Goal: Task Accomplishment & Management: Complete application form

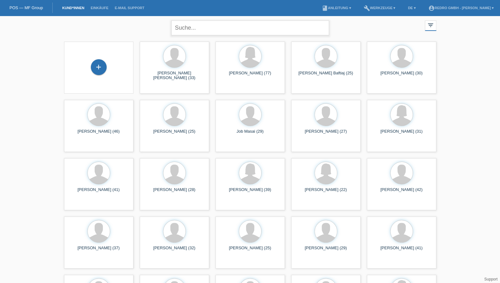
click at [207, 26] on input "text" at bounding box center [250, 28] width 158 height 15
type input "csaba boros"
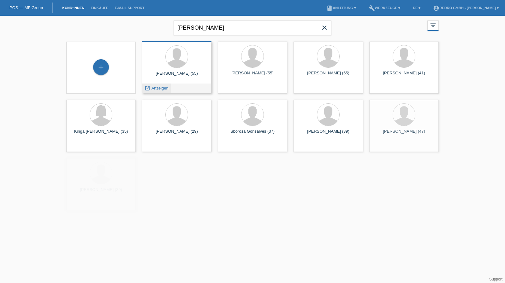
click at [165, 85] on div "launch Anzeigen" at bounding box center [156, 88] width 28 height 9
click at [162, 87] on span "Anzeigen" at bounding box center [159, 88] width 17 height 5
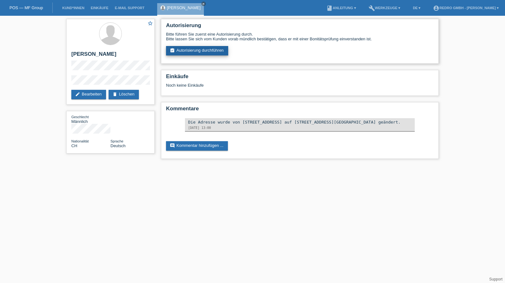
click at [201, 55] on link "assignment_turned_in Autorisierung durchführen" at bounding box center [197, 50] width 62 height 9
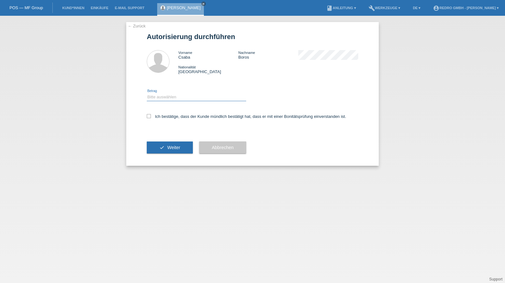
click at [163, 101] on select "Bitte auswählen CHF 1.00 - CHF 499.00 CHF 500.00 - CHF 1'999.00 CHF 2'000.00 - …" at bounding box center [196, 97] width 99 height 8
select select "1"
click at [147, 93] on select "Bitte auswählen CHF 1.00 - CHF 499.00 CHF 500.00 - CHF 1'999.00 CHF 2'000.00 - …" at bounding box center [196, 97] width 99 height 8
click at [167, 115] on label "Ich bestätige, dass der Kunde mündlich bestätigt hat, dass er mit einer Bonität…" at bounding box center [246, 116] width 199 height 5
click at [151, 115] on input "Ich bestätige, dass der Kunde mündlich bestätigt hat, dass er mit einer Bonität…" at bounding box center [149, 116] width 4 height 4
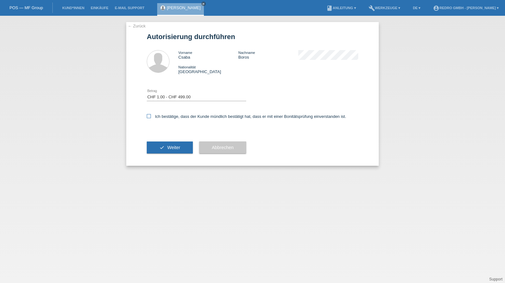
checkbox input "true"
click at [164, 137] on div "check Weiter" at bounding box center [170, 147] width 46 height 37
click at [161, 142] on div "check Weiter" at bounding box center [170, 147] width 46 height 37
click at [168, 153] on button "check Weiter" at bounding box center [170, 148] width 46 height 12
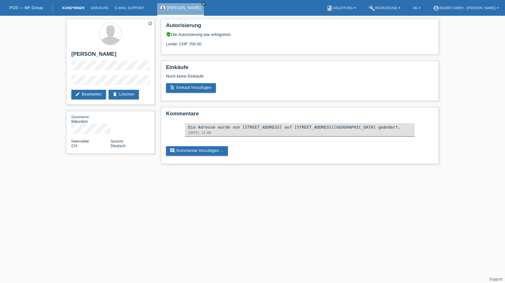
click at [74, 8] on link "Kund*innen" at bounding box center [73, 8] width 28 height 4
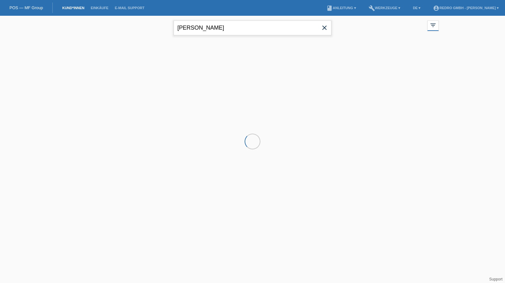
click at [212, 32] on input "[PERSON_NAME]" at bounding box center [253, 28] width 158 height 15
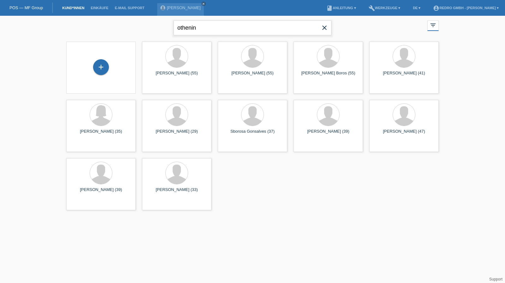
type input "othenin"
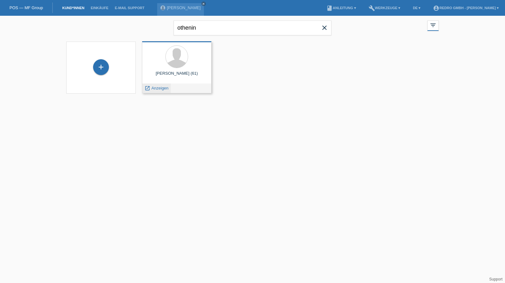
click at [157, 85] on div "launch Anzeigen" at bounding box center [156, 88] width 28 height 9
click at [157, 86] on span "Anzeigen" at bounding box center [159, 88] width 17 height 5
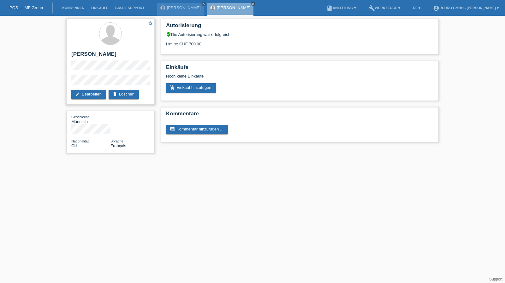
click at [97, 56] on h2 "[PERSON_NAME]" at bounding box center [110, 55] width 78 height 9
copy div "[PERSON_NAME]"
click at [68, 10] on link "Kund*innen" at bounding box center [73, 8] width 28 height 4
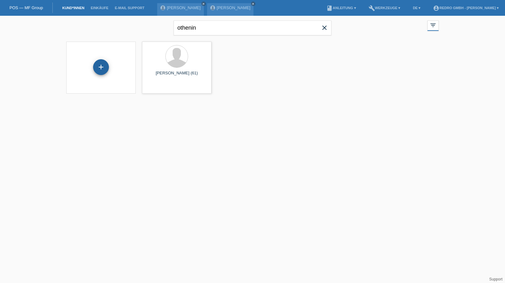
click at [100, 67] on div "+" at bounding box center [101, 67] width 16 height 16
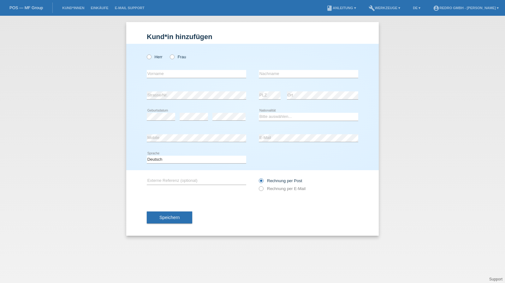
click at [74, 11] on li "Kund*innen" at bounding box center [73, 8] width 28 height 16
click at [74, 9] on link "Kund*innen" at bounding box center [73, 8] width 28 height 4
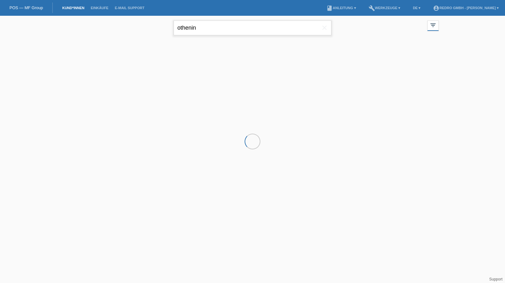
click at [230, 27] on input "othenin" at bounding box center [253, 28] width 158 height 15
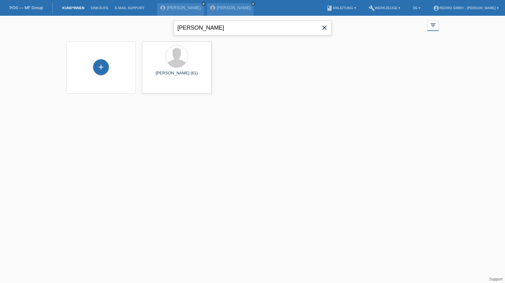
type input "jürg marti"
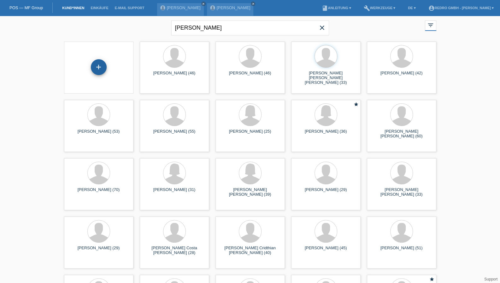
click at [100, 69] on div "+" at bounding box center [99, 67] width 16 height 16
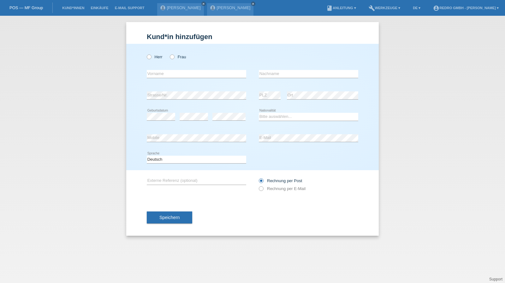
click at [158, 60] on div "Herr Frau" at bounding box center [196, 56] width 99 height 13
click at [159, 57] on label "Herr" at bounding box center [155, 57] width 16 height 5
click at [151, 57] on input "Herr" at bounding box center [149, 57] width 4 height 4
radio input "true"
click at [160, 81] on div "error Vorname" at bounding box center [196, 73] width 99 height 21
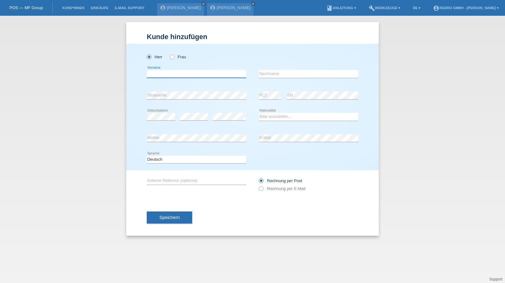
click at [163, 76] on input "text" at bounding box center [196, 74] width 99 height 8
type input "Jürg"
type input "Marti"
select select "CH"
click at [165, 219] on span "Speichern" at bounding box center [169, 217] width 20 height 5
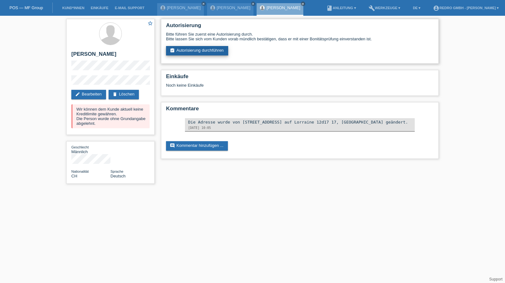
click at [209, 54] on link "assignment_turned_in Autorisierung durchführen" at bounding box center [197, 50] width 62 height 9
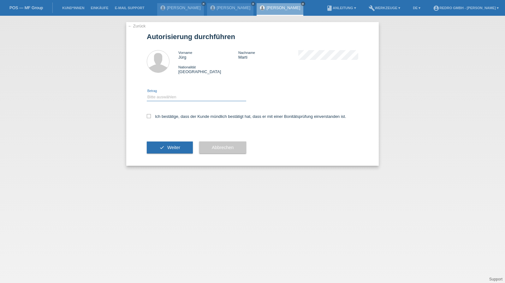
drag, startPoint x: 168, startPoint y: 94, endPoint x: 163, endPoint y: 100, distance: 7.5
click at [168, 94] on select "Bitte auswählen CHF 1.00 - CHF 499.00 CHF 500.00 - CHF 1'999.00 CHF 2'000.00 - …" at bounding box center [196, 97] width 99 height 8
click at [163, 101] on select "Bitte auswählen CHF 1.00 - CHF 499.00 CHF 500.00 - CHF 1'999.00 CHF 2'000.00 - …" at bounding box center [196, 97] width 99 height 8
click at [165, 97] on select "Bitte auswählen CHF 1.00 - CHF 499.00 CHF 500.00 - CHF 1'999.00 CHF 2'000.00 - …" at bounding box center [196, 97] width 99 height 8
select select "1"
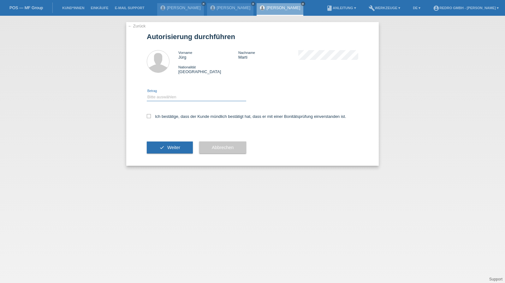
click at [147, 93] on select "Bitte auswählen CHF 1.00 - CHF 499.00 CHF 500.00 - CHF 1'999.00 CHF 2'000.00 - …" at bounding box center [196, 97] width 99 height 8
click at [160, 118] on label "Ich bestätige, dass der Kunde mündlich bestätigt hat, dass er mit einer Bonität…" at bounding box center [246, 116] width 199 height 5
click at [151, 118] on input "Ich bestätige, dass der Kunde mündlich bestätigt hat, dass er mit einer Bonität…" at bounding box center [149, 116] width 4 height 4
checkbox input "true"
click at [163, 155] on div "check Weiter" at bounding box center [170, 147] width 46 height 37
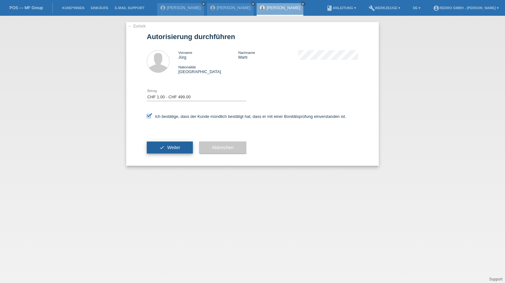
click at [163, 144] on button "check Weiter" at bounding box center [170, 148] width 46 height 12
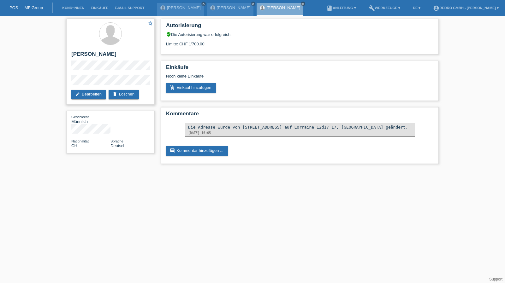
click at [93, 54] on h2 "[PERSON_NAME]" at bounding box center [110, 55] width 78 height 9
copy div "[PERSON_NAME]"
click at [68, 82] on div "star_border Jürg Marti edit Bearbeiten delete Löschen" at bounding box center [110, 62] width 88 height 86
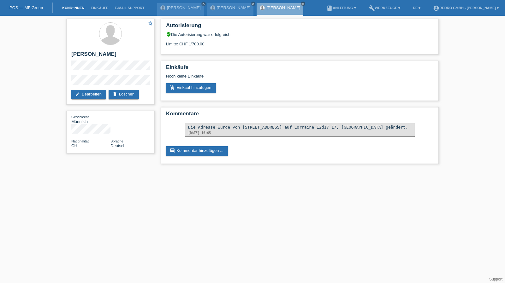
click at [78, 7] on link "Kund*innen" at bounding box center [73, 8] width 28 height 4
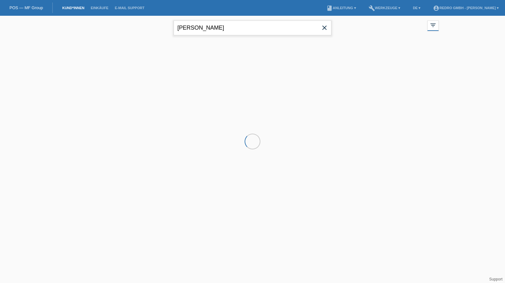
click at [224, 24] on input "jürg marti" at bounding box center [253, 28] width 158 height 15
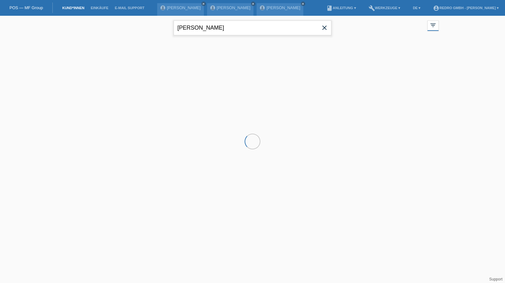
paste input "Zekjir"
type input "Zekjiri"
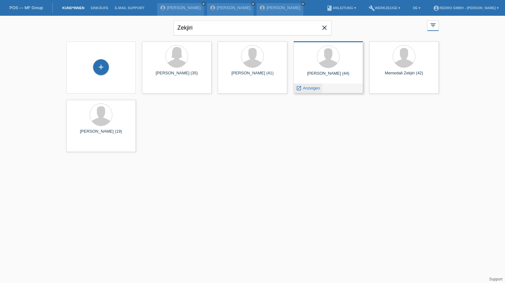
click at [311, 89] on span "Anzeigen" at bounding box center [311, 88] width 17 height 5
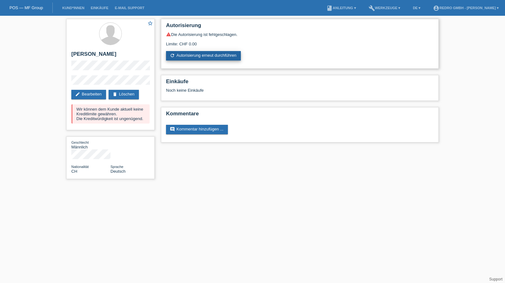
click at [198, 61] on link "refresh Autorisierung erneut durchführen" at bounding box center [203, 55] width 75 height 9
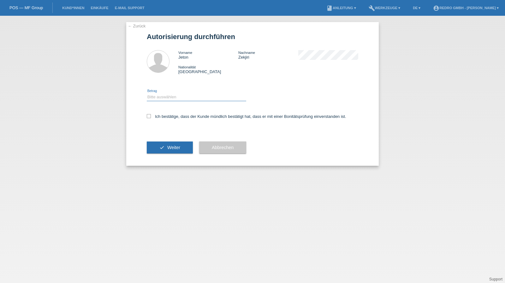
click at [175, 98] on select "Bitte auswählen CHF 1.00 - CHF 499.00 CHF 500.00 - CHF 1'999.00 CHF 2'000.00 - …" at bounding box center [196, 97] width 99 height 8
select select "1"
click at [147, 93] on select "Bitte auswählen CHF 1.00 - CHF 499.00 CHF 500.00 - CHF 1'999.00 CHF 2'000.00 - …" at bounding box center [196, 97] width 99 height 8
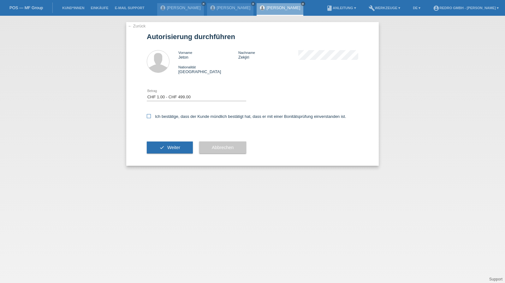
click at [170, 115] on label "Ich bestätige, dass der Kunde mündlich bestätigt hat, dass er mit einer Bonität…" at bounding box center [246, 116] width 199 height 5
click at [151, 115] on input "Ich bestätige, dass der Kunde mündlich bestätigt hat, dass er mit einer Bonität…" at bounding box center [149, 116] width 4 height 4
checkbox input "true"
click at [165, 148] on button "check Weiter" at bounding box center [170, 148] width 46 height 12
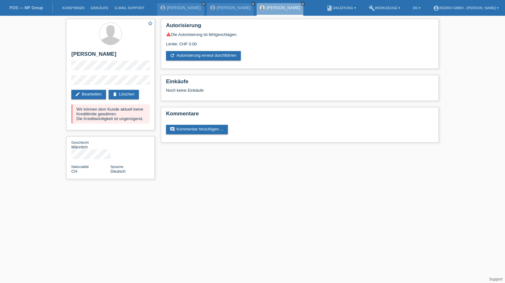
click at [78, 5] on li "Kund*innen" at bounding box center [73, 8] width 28 height 16
click at [77, 8] on link "Kund*innen" at bounding box center [73, 8] width 28 height 4
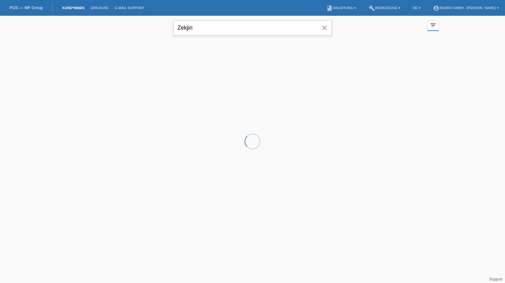
click at [216, 29] on input "Zekjiri" at bounding box center [253, 28] width 158 height 15
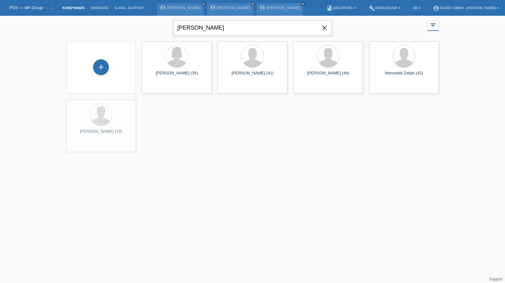
type input "betty"
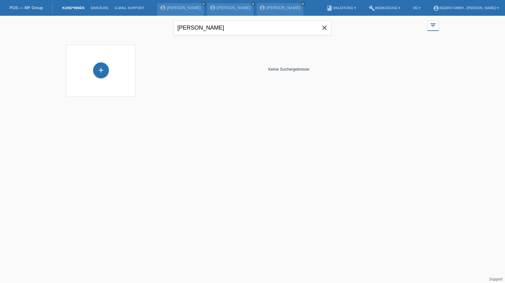
click at [324, 26] on icon "close" at bounding box center [325, 28] width 8 height 8
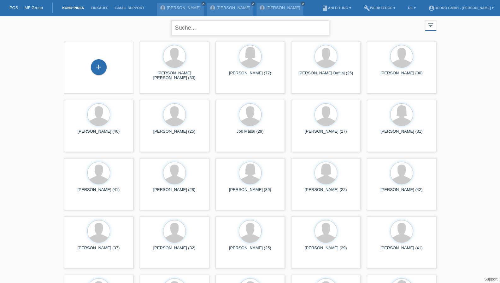
click at [189, 25] on input "text" at bounding box center [250, 28] width 158 height 15
click at [98, 68] on div "+" at bounding box center [98, 67] width 15 height 11
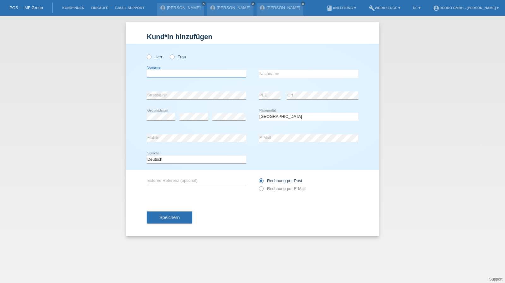
click at [180, 75] on input "text" at bounding box center [196, 74] width 99 height 8
type input "Varadiova"
paste input "Varadiova"
drag, startPoint x: 271, startPoint y: 74, endPoint x: 243, endPoint y: 74, distance: 28.1
click at [243, 74] on div "error Vorname AlenaVaradiova error Nachname" at bounding box center [252, 73] width 211 height 21
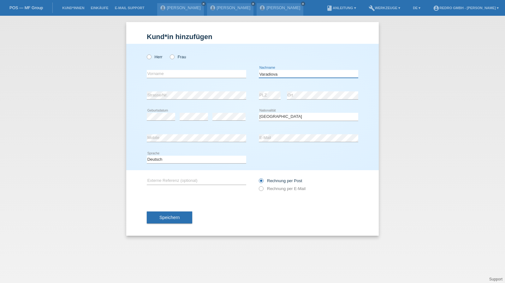
type input "Varadiova"
click at [164, 73] on input "text" at bounding box center [196, 74] width 99 height 8
paste input "Alena"
type input "Alena"
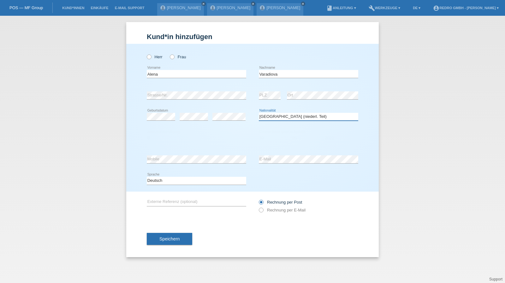
select select "SK"
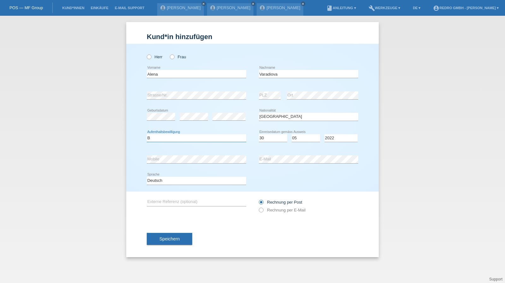
select select "B"
select select "30"
select select "05"
click at [157, 237] on button "Speichern" at bounding box center [169, 239] width 45 height 12
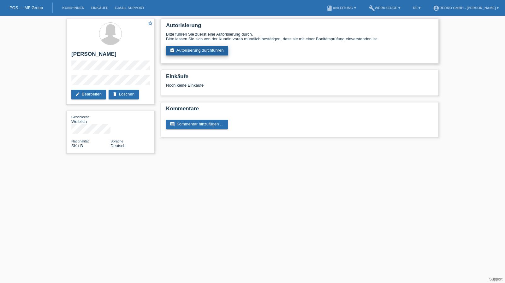
click at [199, 51] on link "assignment_turned_in Autorisierung durchführen" at bounding box center [197, 50] width 62 height 9
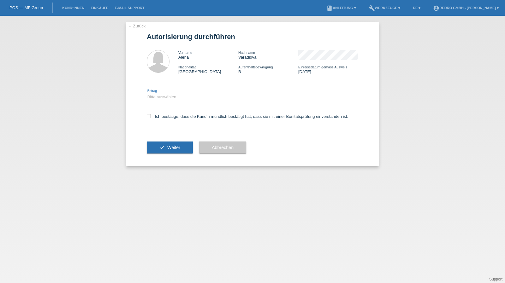
drag, startPoint x: 169, startPoint y: 95, endPoint x: 167, endPoint y: 100, distance: 5.5
click at [169, 95] on select "Bitte auswählen CHF 1.00 - CHF 499.00 CHF 500.00 - CHF 1'999.00 CHF 2'000.00 - …" at bounding box center [196, 97] width 99 height 8
select select "1"
click at [147, 93] on select "Bitte auswählen CHF 1.00 - CHF 499.00 CHF 500.00 - CHF 1'999.00 CHF 2'000.00 - …" at bounding box center [196, 97] width 99 height 8
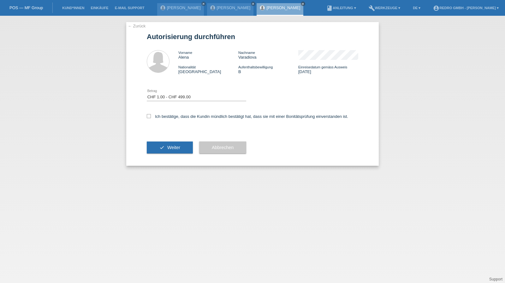
drag, startPoint x: 163, startPoint y: 116, endPoint x: 165, endPoint y: 130, distance: 14.0
click at [163, 119] on label "Ich bestätige, dass die Kundin mündlich bestätigt hat, dass sie mit einer Bonit…" at bounding box center [247, 116] width 201 height 5
click at [151, 118] on input "Ich bestätige, dass die Kundin mündlich bestätigt hat, dass sie mit einer Bonit…" at bounding box center [149, 116] width 4 height 4
checkbox input "true"
click at [166, 149] on button "check Weiter" at bounding box center [170, 148] width 46 height 12
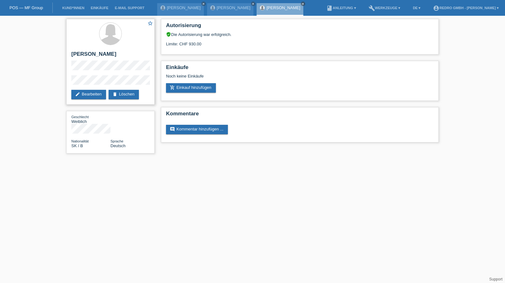
click at [90, 51] on h2 "[PERSON_NAME]" at bounding box center [110, 55] width 78 height 9
copy div "[PERSON_NAME]"
click at [52, 80] on div "star_border Alena Varadiova edit Bearbeiten delete Löschen Geschlecht Weiblich …" at bounding box center [252, 88] width 505 height 144
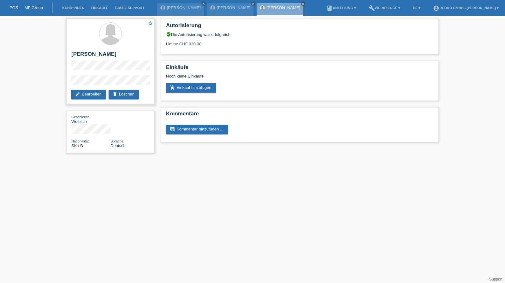
click at [94, 74] on div "star_border Alena Varadiova edit Bearbeiten delete Löschen" at bounding box center [110, 62] width 88 height 86
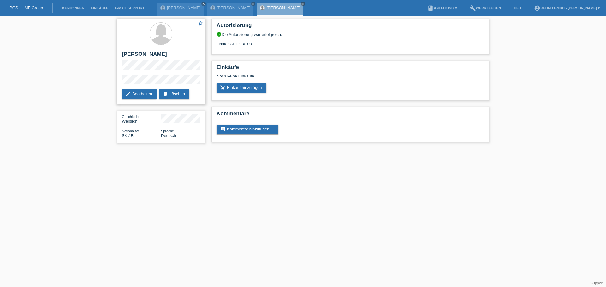
click at [149, 55] on h2 "[PERSON_NAME]" at bounding box center [161, 55] width 78 height 9
copy div "[PERSON_NAME]"
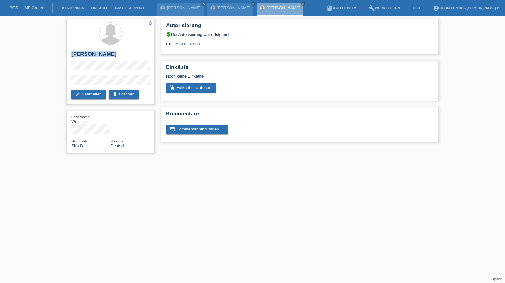
click at [79, 6] on li "Kund*innen" at bounding box center [73, 8] width 28 height 16
click at [77, 6] on link "Kund*innen" at bounding box center [73, 8] width 28 height 4
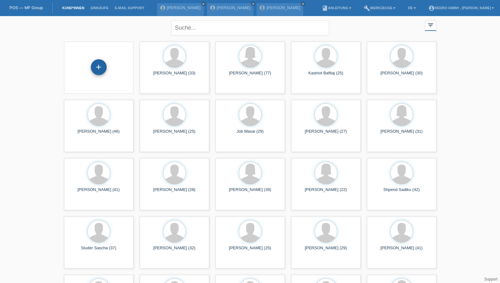
click at [94, 64] on div "+" at bounding box center [98, 67] width 15 height 11
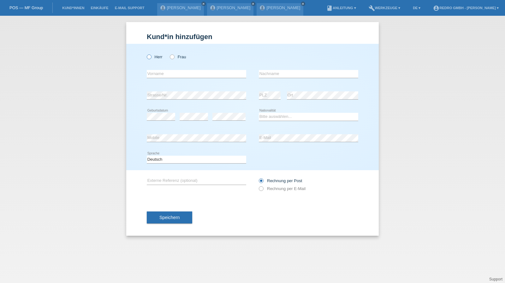
click at [158, 55] on label "Herr" at bounding box center [155, 57] width 16 height 5
click at [151, 55] on input "Herr" at bounding box center [149, 57] width 4 height 4
radio input "true"
click at [159, 74] on input "text" at bounding box center [196, 74] width 99 height 8
type input "M"
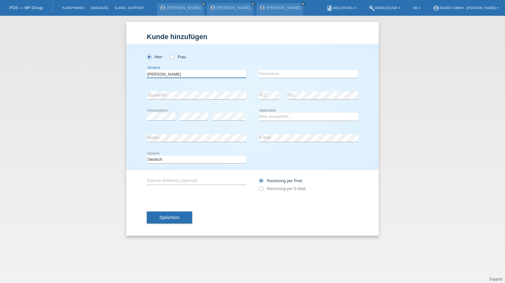
type input "[PERSON_NAME]"
click at [301, 72] on input "text" at bounding box center [308, 74] width 99 height 8
type input "Malsera"
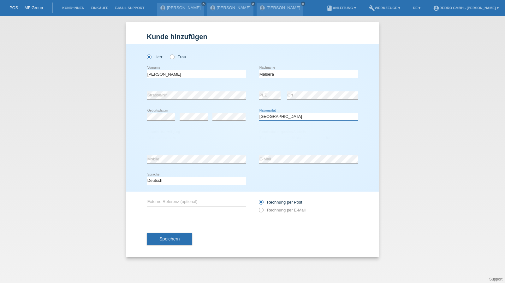
select select "IT"
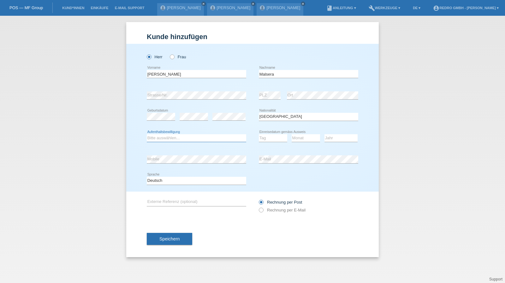
select select "C"
click at [268, 139] on select "Tag 01 02 03 04 05 06 07 08 09 10 11" at bounding box center [273, 138] width 28 height 8
select select "17"
select select "06"
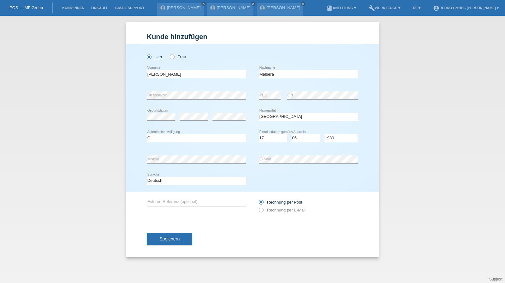
select select "1987"
click at [162, 184] on select "Deutsch Français Italiano English" at bounding box center [196, 181] width 99 height 8
select select "fr"
click at [147, 177] on select "Deutsch Français Italiano English" at bounding box center [196, 181] width 99 height 8
click at [165, 235] on button "Speichern" at bounding box center [169, 239] width 45 height 12
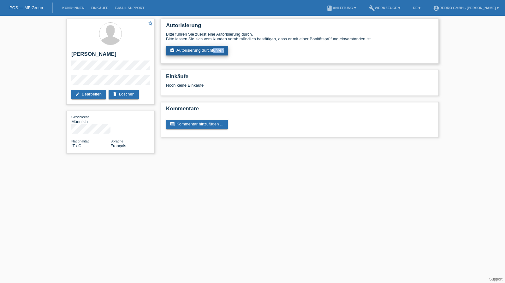
click at [212, 56] on div "Autorisierung Bitte führen Sie zuerst eine Autorisierung durch. Bitte lassen Si…" at bounding box center [300, 41] width 278 height 45
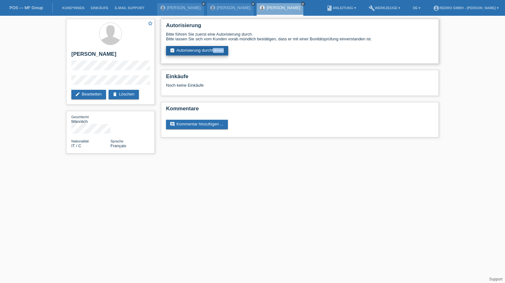
click at [187, 51] on link "assignment_turned_in Autorisierung durchführen" at bounding box center [197, 50] width 62 height 9
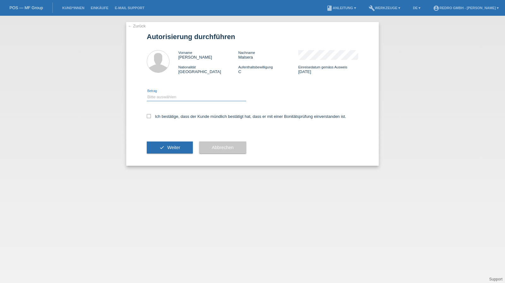
click at [166, 97] on select "Bitte auswählen CHF 1.00 - CHF 499.00 CHF 500.00 - CHF 1'999.00 CHF 2'000.00 - …" at bounding box center [196, 97] width 99 height 8
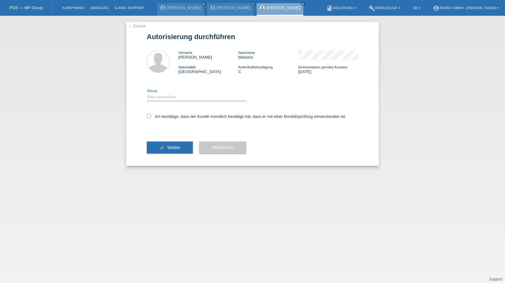
select select "1"
click at [147, 93] on select "Bitte auswählen CHF 1.00 - CHF 499.00 CHF 500.00 - CHF 1'999.00 CHF 2'000.00 - …" at bounding box center [196, 97] width 99 height 8
click at [166, 115] on label "Ich bestätige, dass der Kunde mündlich bestätigt hat, dass er mit einer Bonität…" at bounding box center [246, 116] width 199 height 5
click at [151, 115] on input "Ich bestätige, dass der Kunde mündlich bestätigt hat, dass er mit einer Bonität…" at bounding box center [149, 116] width 4 height 4
checkbox input "true"
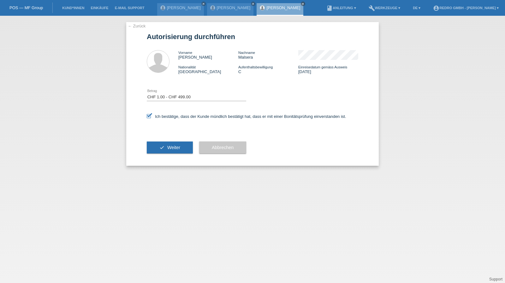
click at [160, 140] on div "check Weiter" at bounding box center [170, 147] width 46 height 37
click at [160, 147] on icon "check" at bounding box center [161, 147] width 5 height 5
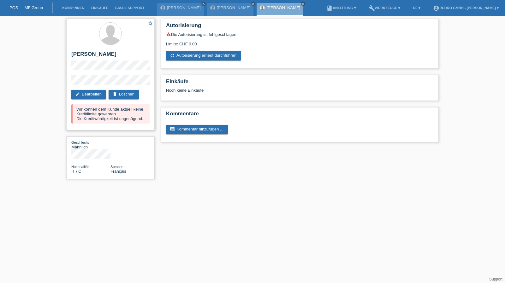
click at [72, 55] on h2 "[PERSON_NAME]" at bounding box center [110, 55] width 78 height 9
copy div "[PERSON_NAME]"
click at [80, 75] on div "star_border [PERSON_NAME] edit Bearbeiten delete Löschen Wir können dem Kunde a…" at bounding box center [110, 74] width 88 height 111
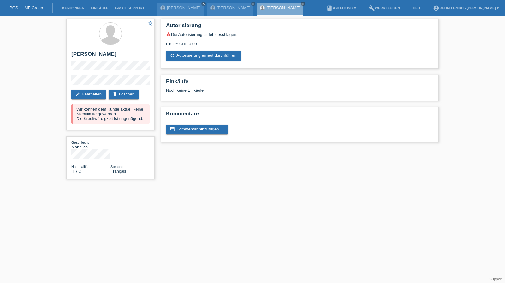
drag, startPoint x: 106, startPoint y: 75, endPoint x: 62, endPoint y: 84, distance: 45.4
click at [62, 84] on div "star_border Salvatore Malsera edit Bearbeiten delete Löschen Wir können dem Kun…" at bounding box center [252, 101] width 505 height 170
click at [67, 5] on li "Kund*innen" at bounding box center [73, 8] width 28 height 16
click at [62, 9] on link "Kund*innen" at bounding box center [73, 8] width 28 height 4
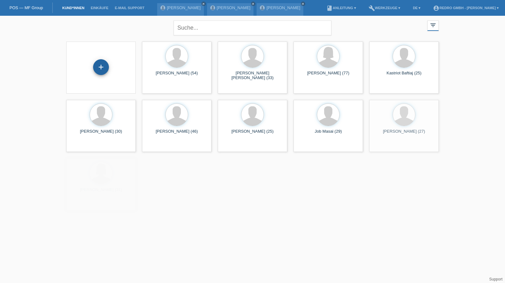
click at [105, 70] on div "+" at bounding box center [101, 67] width 16 height 16
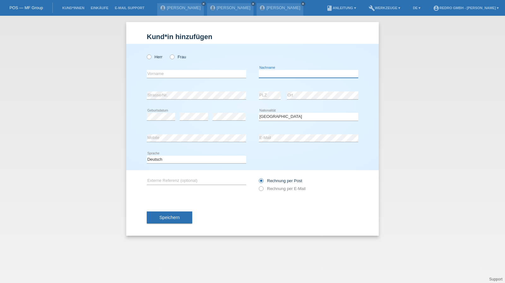
click at [292, 76] on input "text" at bounding box center [308, 74] width 99 height 8
type input "Kastrati"
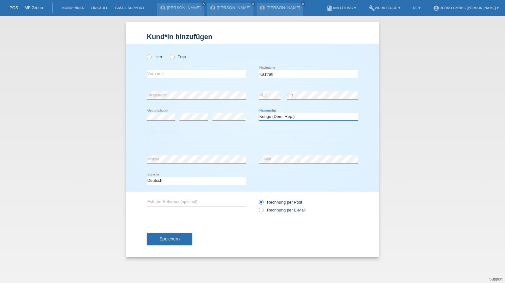
select select "XK"
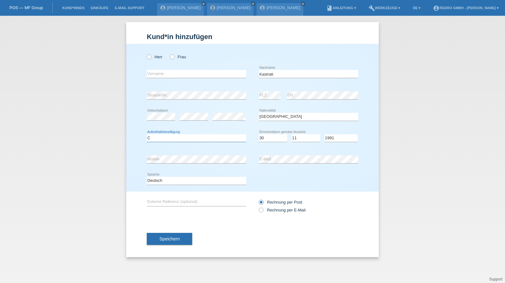
select select "C"
select select "30"
select select "11"
select select "1991"
click at [181, 239] on button "Speichern" at bounding box center [169, 239] width 45 height 12
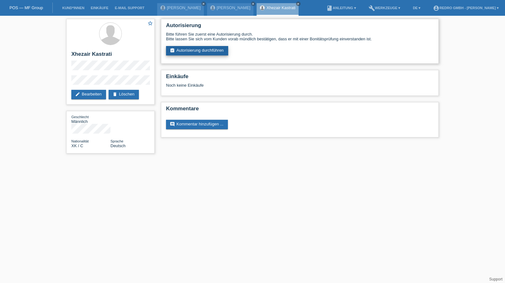
click at [200, 48] on link "assignment_turned_in Autorisierung durchführen" at bounding box center [197, 50] width 62 height 9
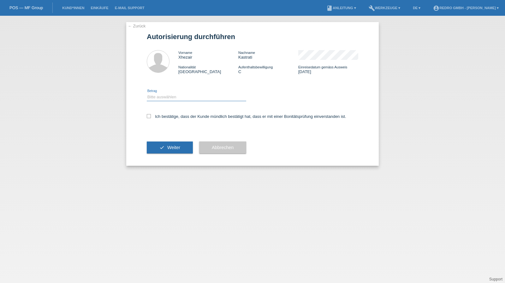
click at [168, 97] on select "Bitte auswählen CHF 1.00 - CHF 499.00 CHF 500.00 - CHF 1'999.00 CHF 2'000.00 - …" at bounding box center [196, 97] width 99 height 8
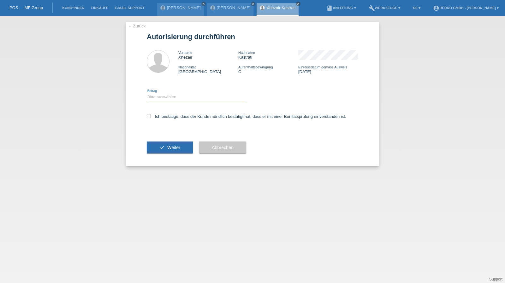
select select "1"
click at [147, 93] on select "Bitte auswählen CHF 1.00 - CHF 499.00 CHF 500.00 - CHF 1'999.00 CHF 2'000.00 - …" at bounding box center [196, 97] width 99 height 8
click at [162, 119] on label "Ich bestätige, dass der Kunde mündlich bestätigt hat, dass er mit einer Bonität…" at bounding box center [246, 116] width 199 height 5
click at [151, 118] on input "Ich bestätige, dass der Kunde mündlich bestätigt hat, dass er mit einer Bonität…" at bounding box center [149, 116] width 4 height 4
checkbox input "true"
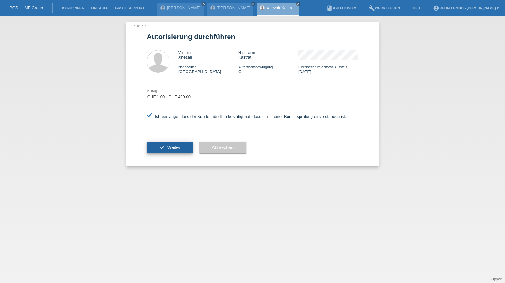
click at [163, 148] on icon "check" at bounding box center [161, 147] width 5 height 5
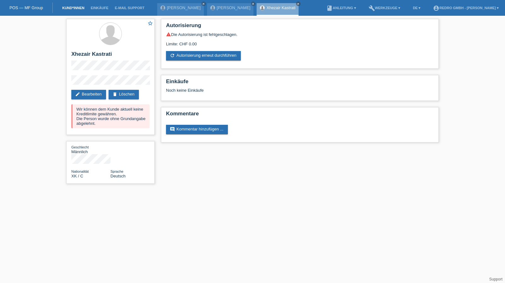
click at [70, 9] on link "Kund*innen" at bounding box center [73, 8] width 28 height 4
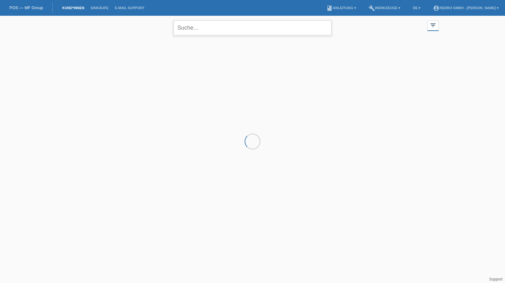
click at [215, 28] on input "text" at bounding box center [253, 28] width 158 height 15
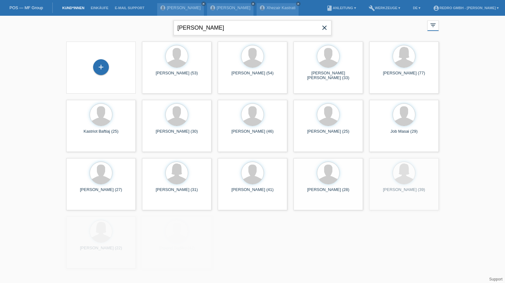
type input "andre duarte"
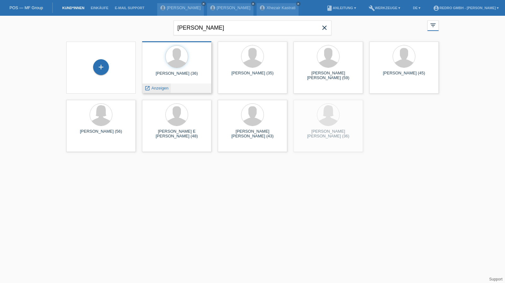
click at [157, 90] on span "Anzeigen" at bounding box center [159, 88] width 17 height 5
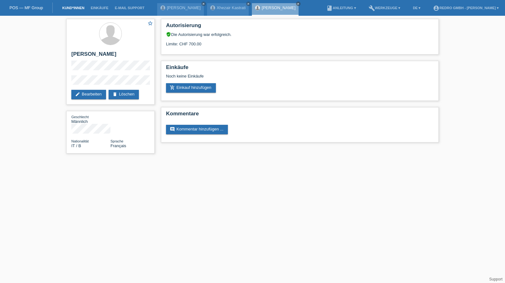
click at [72, 9] on link "Kund*innen" at bounding box center [73, 8] width 28 height 4
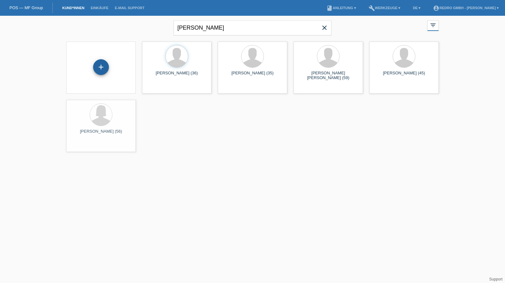
click at [105, 62] on div "+" at bounding box center [100, 67] width 15 height 11
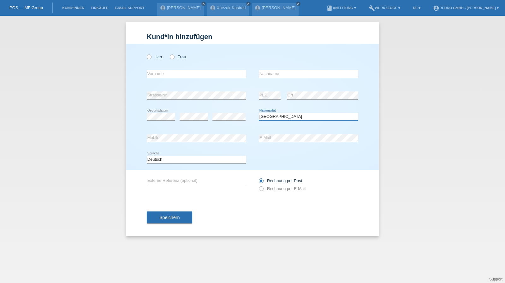
click at [271, 117] on select "Bitte auswählen... [GEOGRAPHIC_DATA] [GEOGRAPHIC_DATA] [GEOGRAPHIC_DATA] [GEOGR…" at bounding box center [308, 117] width 99 height 8
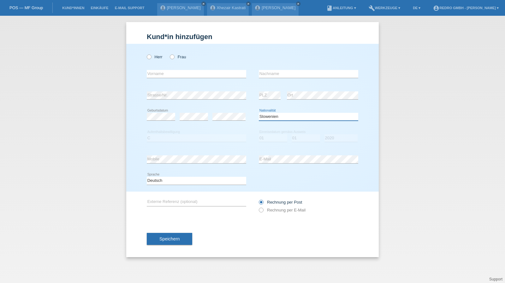
select select "SO"
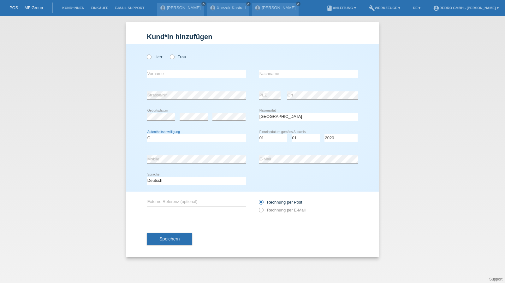
select select "C"
select select "01"
select select "2012"
click at [165, 239] on span "Speichern" at bounding box center [169, 239] width 20 height 5
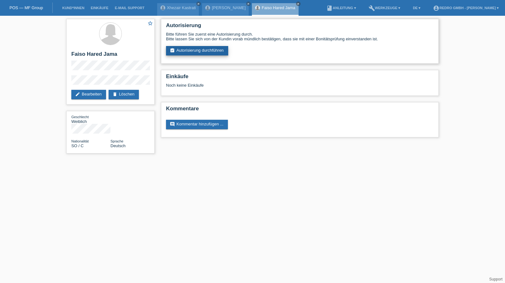
click at [191, 47] on link "assignment_turned_in Autorisierung durchführen" at bounding box center [197, 50] width 62 height 9
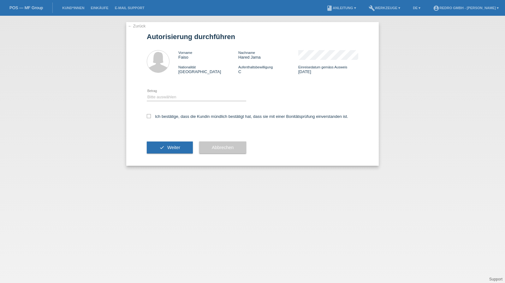
click at [166, 92] on div "Bitte auswählen CHF 1.00 - CHF 499.00 CHF 500.00 - CHF 1'999.00 CHF 2'000.00 - …" at bounding box center [196, 97] width 99 height 21
drag, startPoint x: 163, startPoint y: 97, endPoint x: 163, endPoint y: 101, distance: 4.1
click at [163, 97] on select "Bitte auswählen CHF 1.00 - CHF 499.00 CHF 500.00 - CHF 1'999.00 CHF 2'000.00 - …" at bounding box center [196, 97] width 99 height 8
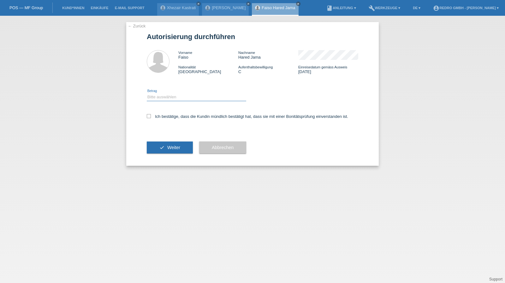
select select "1"
click at [147, 93] on select "Bitte auswählen CHF 1.00 - CHF 499.00 CHF 500.00 - CHF 1'999.00 CHF 2'000.00 - …" at bounding box center [196, 97] width 99 height 8
click at [162, 118] on label "Ich bestätige, dass die Kundin mündlich bestätigt hat, dass sie mit einer Bonit…" at bounding box center [247, 116] width 201 height 5
click at [151, 118] on input "Ich bestätige, dass die Kundin mündlich bestätigt hat, dass sie mit einer Bonit…" at bounding box center [149, 116] width 4 height 4
checkbox input "true"
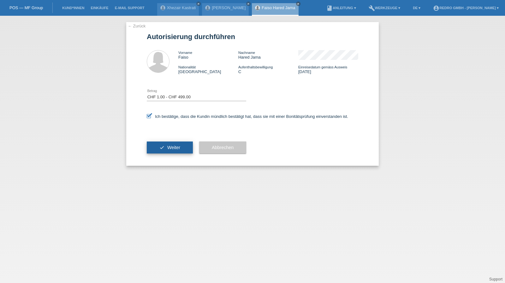
click at [158, 144] on button "check Weiter" at bounding box center [170, 148] width 46 height 12
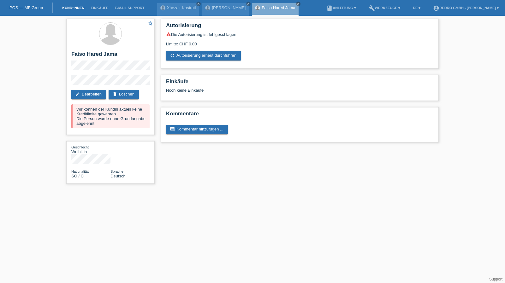
click at [73, 8] on link "Kund*innen" at bounding box center [73, 8] width 28 height 4
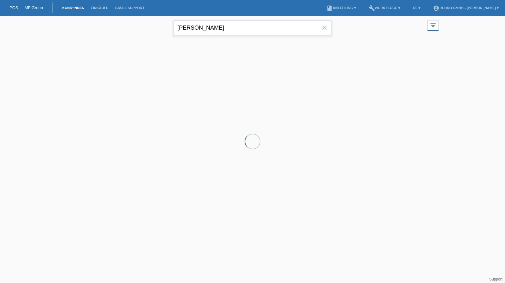
click at [208, 27] on input "[PERSON_NAME]" at bounding box center [253, 28] width 158 height 15
click at [208, 27] on input "andre duarte" at bounding box center [253, 28] width 158 height 15
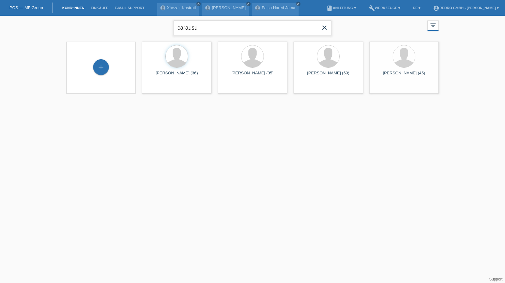
type input "carausu"
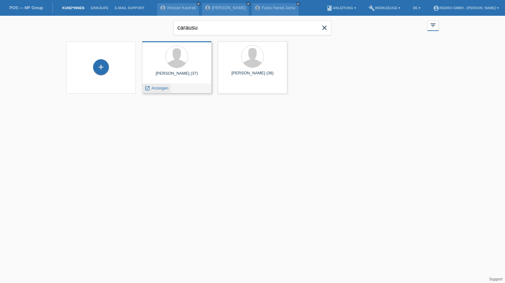
click at [157, 90] on span "Anzeigen" at bounding box center [159, 88] width 17 height 5
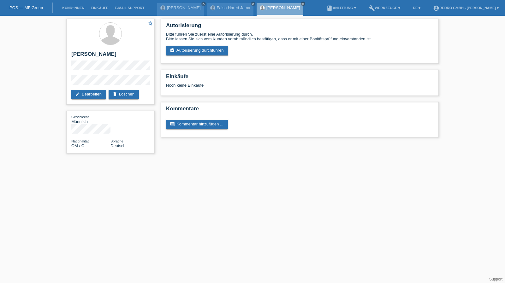
click at [75, 10] on li "Kund*innen" at bounding box center [73, 8] width 28 height 16
click at [75, 9] on link "Kund*innen" at bounding box center [73, 8] width 28 height 4
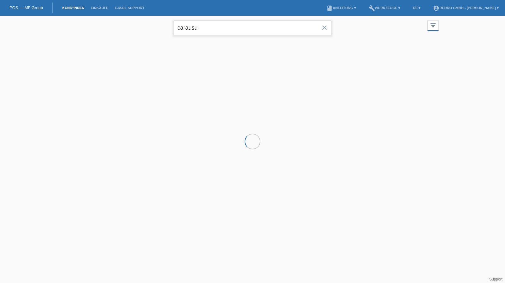
click at [235, 33] on input "carausu" at bounding box center [253, 28] width 158 height 15
click at [235, 32] on input "carausu" at bounding box center [253, 28] width 158 height 15
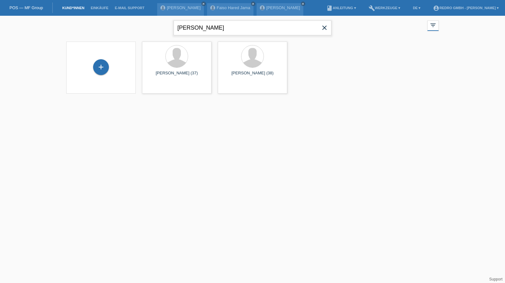
type input "kenan bucan"
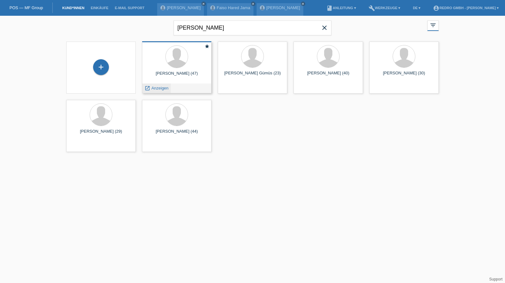
click at [154, 88] on span "Anzeigen" at bounding box center [159, 88] width 17 height 5
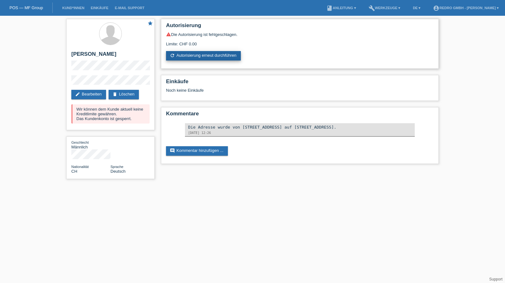
click at [194, 52] on link "refresh Autorisierung erneut durchführen" at bounding box center [203, 55] width 75 height 9
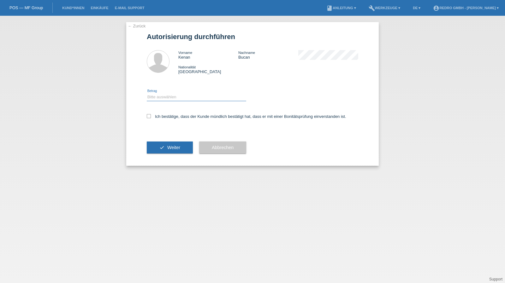
click at [171, 98] on select "Bitte auswählen CHF 1.00 - CHF 499.00 CHF 500.00 - CHF 1'999.00 CHF 2'000.00 - …" at bounding box center [196, 97] width 99 height 8
select select "1"
click at [147, 93] on select "Bitte auswählen CHF 1.00 - CHF 499.00 CHF 500.00 - CHF 1'999.00 CHF 2'000.00 - …" at bounding box center [196, 97] width 99 height 8
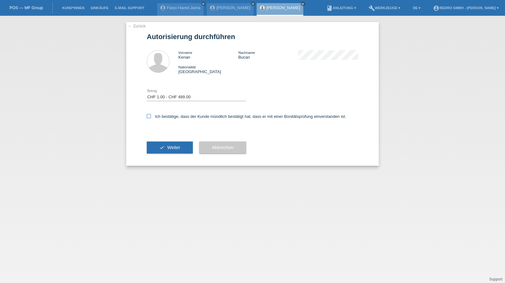
click at [162, 118] on label "Ich bestätige, dass der Kunde mündlich bestätigt hat, dass er mit einer Bonität…" at bounding box center [246, 116] width 199 height 5
click at [151, 118] on input "Ich bestätige, dass der Kunde mündlich bestätigt hat, dass er mit einer Bonität…" at bounding box center [149, 116] width 4 height 4
checkbox input "true"
click at [161, 146] on icon "check" at bounding box center [161, 147] width 5 height 5
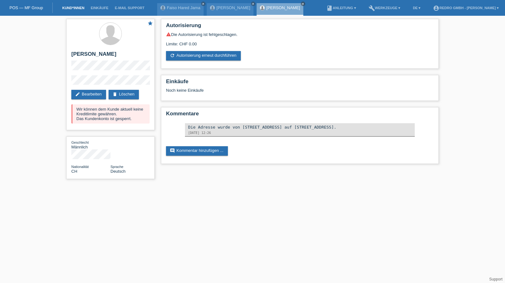
click at [79, 9] on link "Kund*innen" at bounding box center [73, 8] width 28 height 4
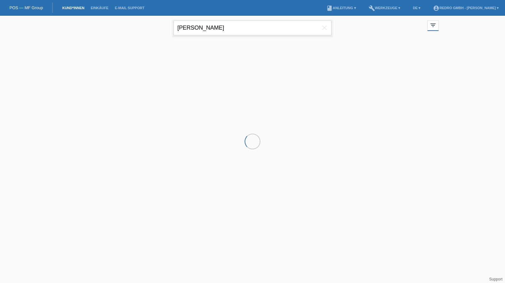
click at [240, 27] on input "kenan bucan" at bounding box center [253, 28] width 158 height 15
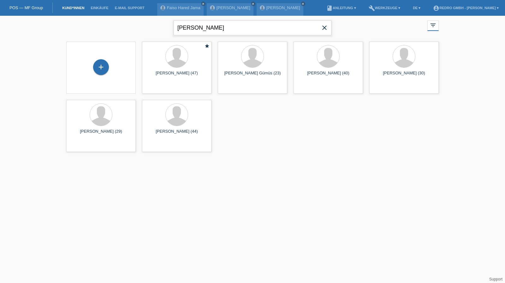
type input "schumacher"
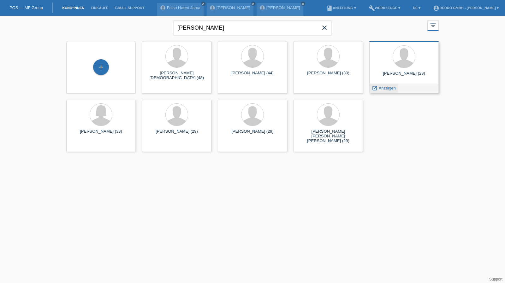
click at [386, 88] on span "Anzeigen" at bounding box center [387, 88] width 17 height 5
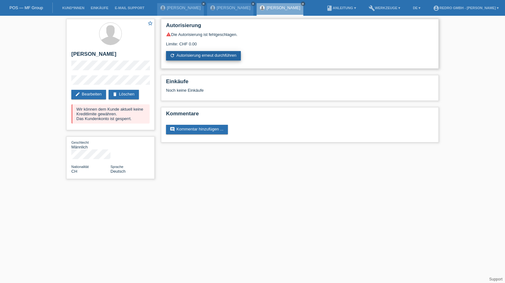
click at [213, 57] on link "refresh Autorisierung erneut durchführen" at bounding box center [203, 55] width 75 height 9
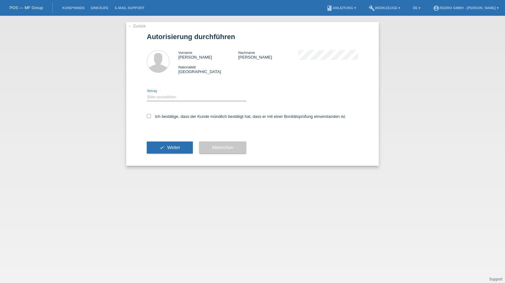
click at [191, 99] on select "Bitte auswählen CHF 1.00 - CHF 499.00 CHF 500.00 - CHF 1'999.00 CHF 2'000.00 - …" at bounding box center [196, 97] width 99 height 8
select select "1"
click at [147, 93] on select "Bitte auswählen CHF 1.00 - CHF 499.00 CHF 500.00 - CHF 1'999.00 CHF 2'000.00 - …" at bounding box center [196, 97] width 99 height 8
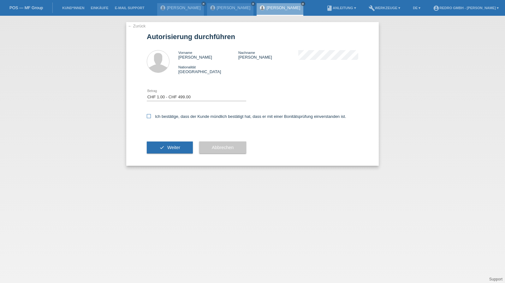
click at [161, 117] on label "Ich bestätige, dass der Kunde mündlich bestätigt hat, dass er mit einer Bonität…" at bounding box center [246, 116] width 199 height 5
click at [151, 117] on input "Ich bestätige, dass der Kunde mündlich bestätigt hat, dass er mit einer Bonität…" at bounding box center [149, 116] width 4 height 4
checkbox input "true"
click at [163, 144] on button "check Weiter" at bounding box center [170, 148] width 46 height 12
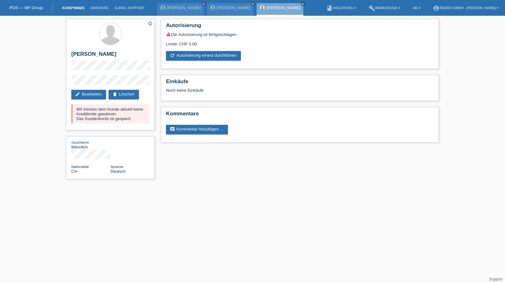
click at [69, 9] on link "Kund*innen" at bounding box center [73, 8] width 28 height 4
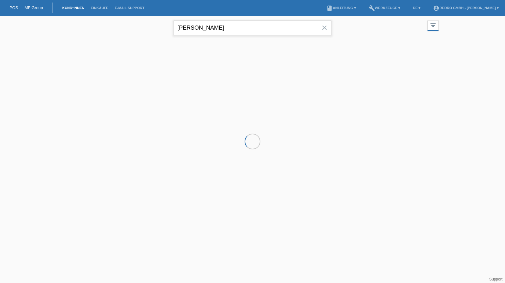
click at [235, 26] on input "[PERSON_NAME]" at bounding box center [253, 28] width 158 height 15
drag, startPoint x: 0, startPoint y: 0, endPoint x: 235, endPoint y: 26, distance: 236.9
click at [235, 26] on input "schumacher" at bounding box center [253, 28] width 158 height 15
paste input "Dimitrijevic"
type input "Dimitrijevic"
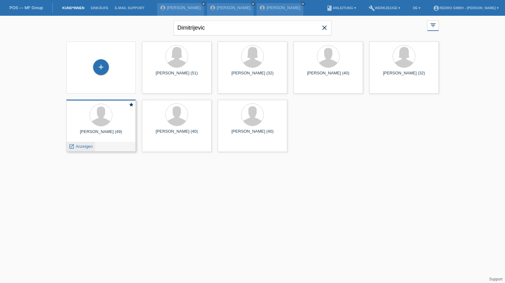
click at [82, 145] on span "Anzeigen" at bounding box center [84, 146] width 17 height 5
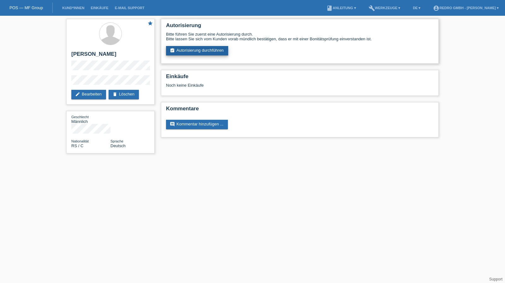
click at [187, 52] on link "assignment_turned_in Autorisierung durchführen" at bounding box center [197, 50] width 62 height 9
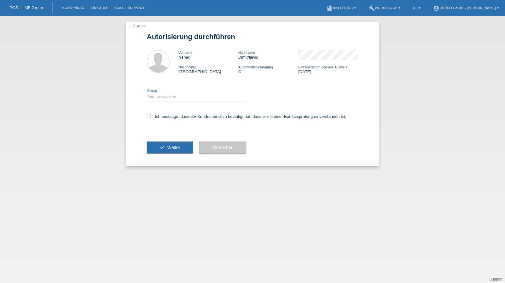
click at [186, 98] on select "Bitte auswählen CHF 1.00 - CHF 499.00 CHF 500.00 - CHF 1'999.00 CHF 2'000.00 - …" at bounding box center [196, 97] width 99 height 8
select select "1"
click at [147, 93] on select "Bitte auswählen CHF 1.00 - CHF 499.00 CHF 500.00 - CHF 1'999.00 CHF 2'000.00 - …" at bounding box center [196, 97] width 99 height 8
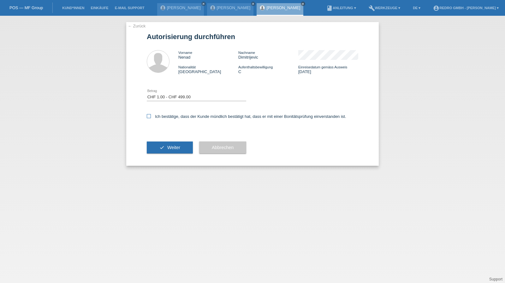
click at [172, 117] on label "Ich bestätige, dass der Kunde mündlich bestätigt hat, dass er mit einer Bonität…" at bounding box center [246, 116] width 199 height 5
click at [151, 117] on input "Ich bestätige, dass der Kunde mündlich bestätigt hat, dass er mit einer Bonität…" at bounding box center [149, 116] width 4 height 4
checkbox input "true"
click at [165, 144] on button "check Weiter" at bounding box center [170, 148] width 46 height 12
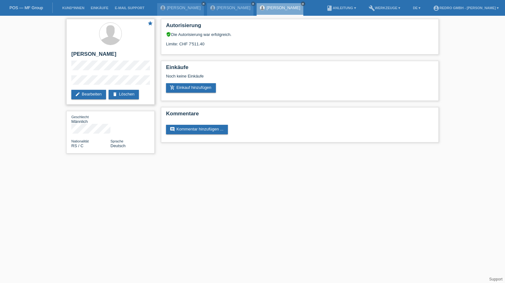
click at [104, 50] on div "star [PERSON_NAME] edit Bearbeiten delete Löschen" at bounding box center [110, 62] width 88 height 86
copy div "[PERSON_NAME]"
click at [50, 80] on div "star Nenad Dimitrijevic edit Bearbeiten delete Löschen Geschlecht Männlich Nati…" at bounding box center [252, 88] width 505 height 144
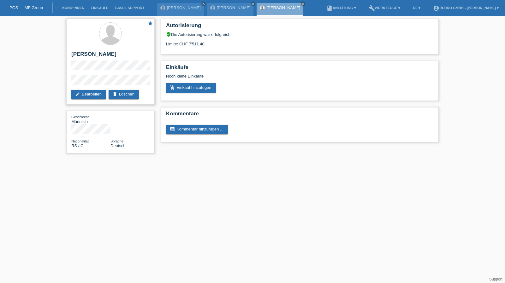
click at [68, 81] on div "star Nenad Dimitrijevic edit Bearbeiten delete Löschen" at bounding box center [110, 62] width 88 height 86
click at [102, 75] on div "star Nenad Dimitrijevic edit Bearbeiten delete Löschen" at bounding box center [110, 62] width 88 height 86
click at [81, 6] on link "Kund*innen" at bounding box center [73, 8] width 28 height 4
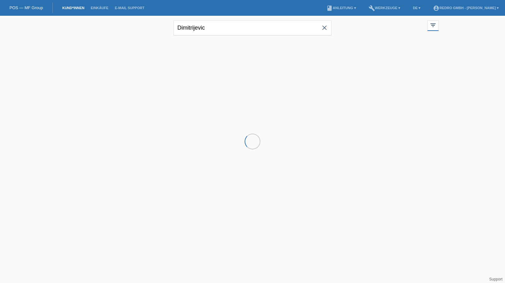
click at [204, 26] on input "Dimitrijevic" at bounding box center [253, 28] width 158 height 15
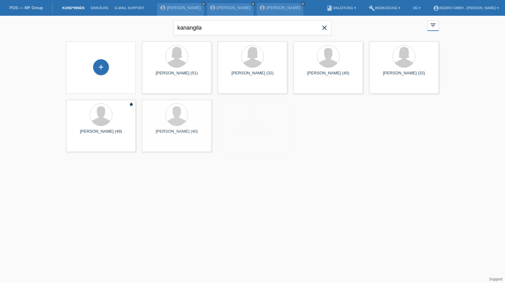
type input "kanangila"
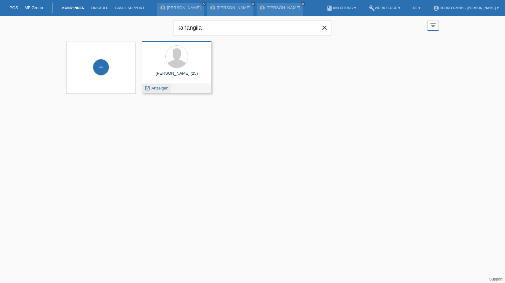
click at [158, 88] on span "Anzeigen" at bounding box center [159, 88] width 17 height 5
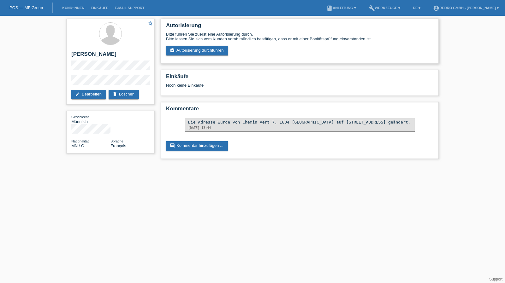
click at [186, 46] on div "Bitte führen Sie zuerst eine Autorisierung durch. Bitte lassen Sie sich vom Kun…" at bounding box center [300, 44] width 268 height 24
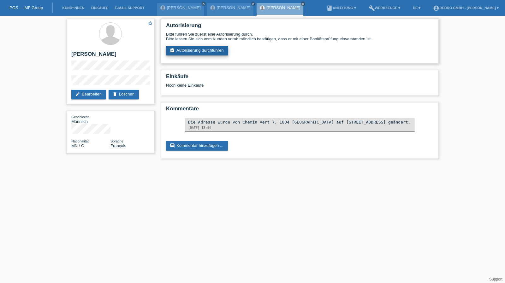
click at [186, 50] on link "assignment_turned_in Autorisierung durchführen" at bounding box center [197, 50] width 62 height 9
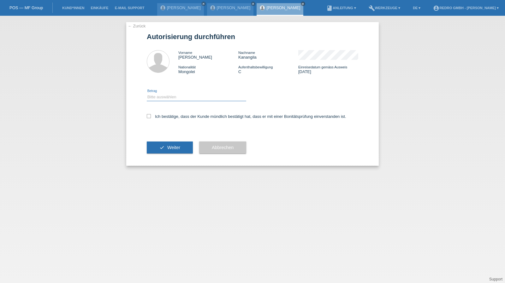
click at [174, 99] on select "Bitte auswählen CHF 1.00 - CHF 499.00 CHF 500.00 - CHF 1'999.00 CHF 2'000.00 - …" at bounding box center [196, 97] width 99 height 8
select select "1"
click at [147, 93] on select "Bitte auswählen CHF 1.00 - CHF 499.00 CHF 500.00 - CHF 1'999.00 CHF 2'000.00 - …" at bounding box center [196, 97] width 99 height 8
click at [164, 118] on label "Ich bestätige, dass der Kunde mündlich bestätigt hat, dass er mit einer Bonität…" at bounding box center [246, 116] width 199 height 5
click at [151, 118] on input "Ich bestätige, dass der Kunde mündlich bestätigt hat, dass er mit einer Bonität…" at bounding box center [149, 116] width 4 height 4
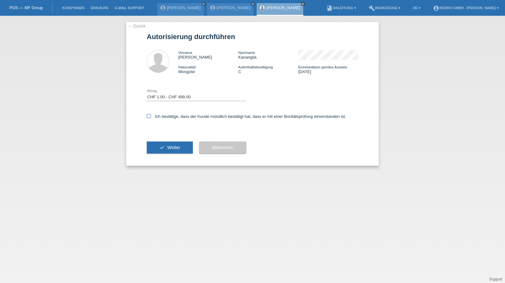
checkbox input "true"
click at [159, 153] on button "check Weiter" at bounding box center [170, 148] width 46 height 12
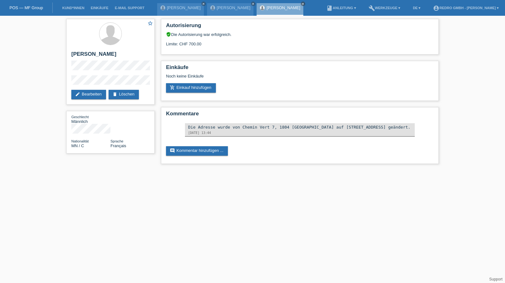
click at [62, 88] on div "star_border [PERSON_NAME] edit Bearbeiten delete Löschen Geschlecht Männlich Na…" at bounding box center [252, 93] width 505 height 155
click at [92, 56] on h2 "[PERSON_NAME]" at bounding box center [110, 55] width 78 height 9
copy div "[PERSON_NAME]"
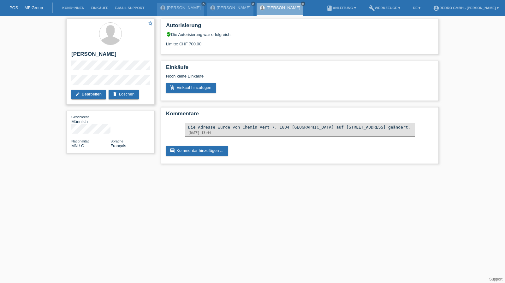
click at [86, 81] on div "star_border [PERSON_NAME] edit Bearbeiten delete Löschen" at bounding box center [110, 62] width 88 height 86
click at [86, 81] on div "star_border Christophere Mutombo Kanangila edit Bearbeiten delete Löschen" at bounding box center [110, 62] width 88 height 86
click at [245, 170] on html "POS — MF Group Kund*innen Einkäufe E-Mail Support Marc Schumacher close close" at bounding box center [252, 85] width 505 height 170
click at [78, 56] on h2 "[PERSON_NAME]" at bounding box center [110, 55] width 78 height 9
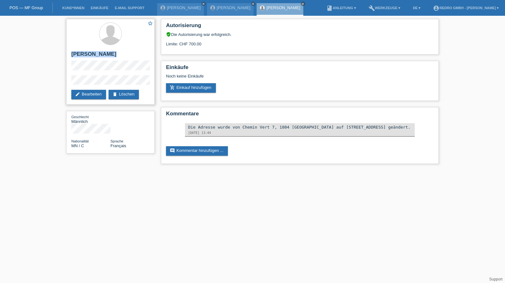
click at [78, 56] on h2 "[PERSON_NAME]" at bounding box center [110, 55] width 78 height 9
copy div "[PERSON_NAME]"
click at [83, 9] on link "Kund*innen" at bounding box center [73, 8] width 28 height 4
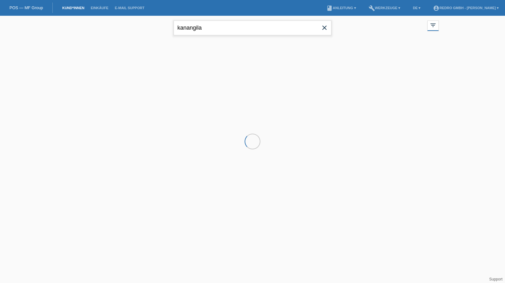
click at [227, 25] on input "kanangila" at bounding box center [253, 28] width 158 height 15
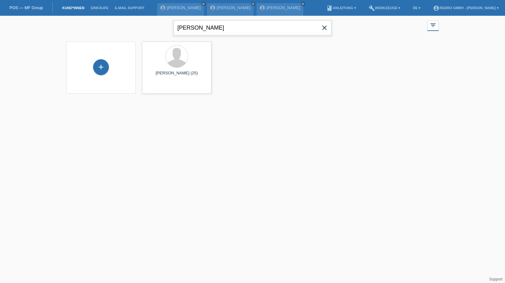
type input "david cota"
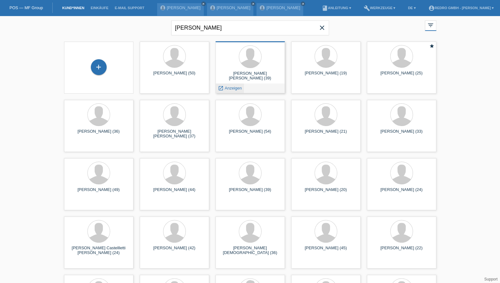
click at [233, 88] on span "Anzeigen" at bounding box center [233, 88] width 17 height 5
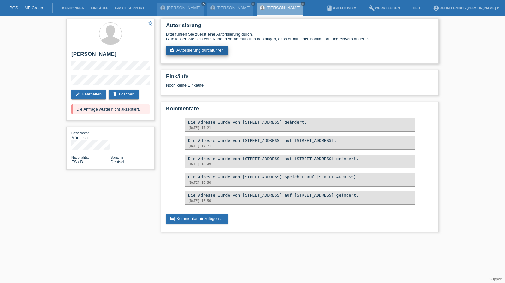
click at [199, 54] on link "assignment_turned_in Autorisierung durchführen" at bounding box center [197, 50] width 62 height 9
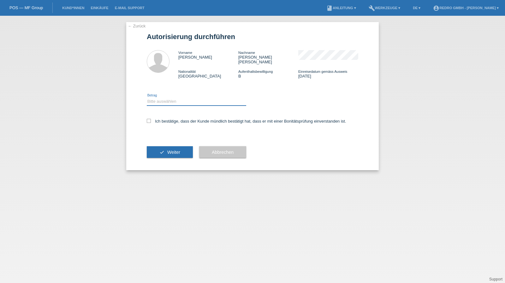
drag, startPoint x: 170, startPoint y: 96, endPoint x: 169, endPoint y: 100, distance: 3.8
click at [170, 98] on select "Bitte auswählen CHF 1.00 - CHF 499.00 CHF 500.00 - CHF 1'999.00 CHF 2'000.00 - …" at bounding box center [196, 102] width 99 height 8
select select "1"
click at [147, 98] on select "Bitte auswählen CHF 1.00 - CHF 499.00 CHF 500.00 - CHF 1'999.00 CHF 2'000.00 - …" at bounding box center [196, 102] width 99 height 8
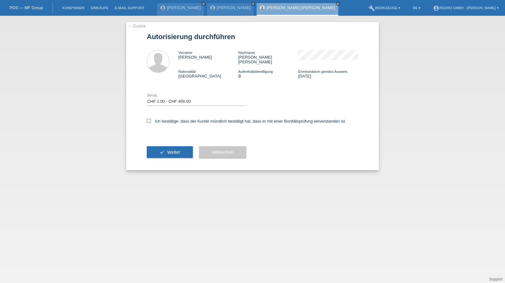
click at [164, 119] on label "Ich bestätige, dass der Kunde mündlich bestätigt hat, dass er mit einer Bonität…" at bounding box center [246, 121] width 199 height 5
click at [151, 119] on input "Ich bestätige, dass der Kunde mündlich bestätigt hat, dass er mit einer Bonität…" at bounding box center [149, 121] width 4 height 4
checkbox input "true"
click at [162, 140] on div "check Weiter" at bounding box center [170, 152] width 46 height 37
click at [160, 150] on icon "check" at bounding box center [161, 152] width 5 height 5
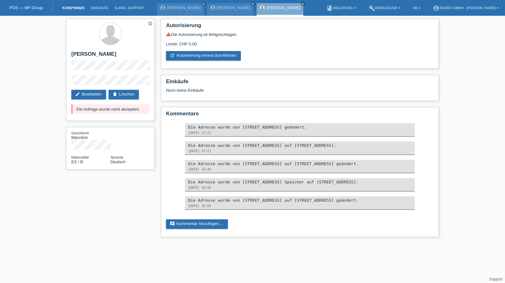
click at [73, 7] on link "Kund*innen" at bounding box center [73, 8] width 28 height 4
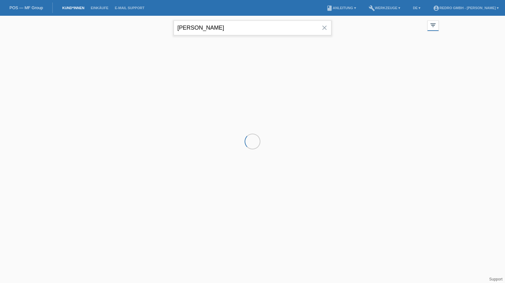
click at [223, 26] on input "[PERSON_NAME]" at bounding box center [253, 28] width 158 height 15
click at [223, 26] on input "david cota" at bounding box center [253, 28] width 158 height 15
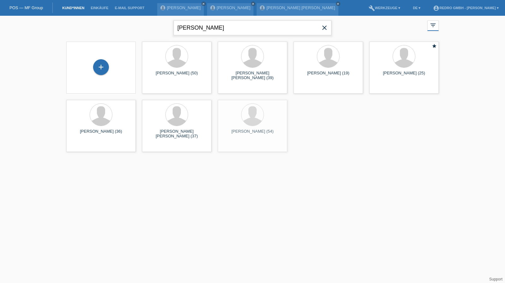
type input "marion"
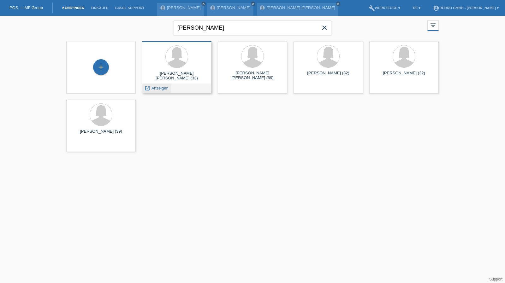
click at [162, 88] on span "Anzeigen" at bounding box center [159, 88] width 17 height 5
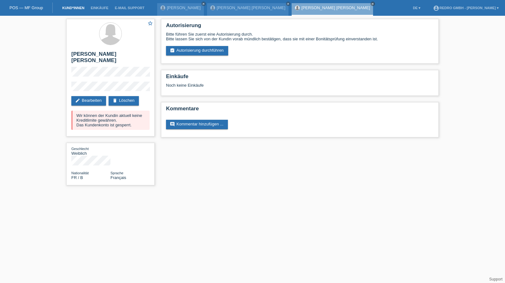
click at [70, 7] on link "Kund*innen" at bounding box center [73, 8] width 28 height 4
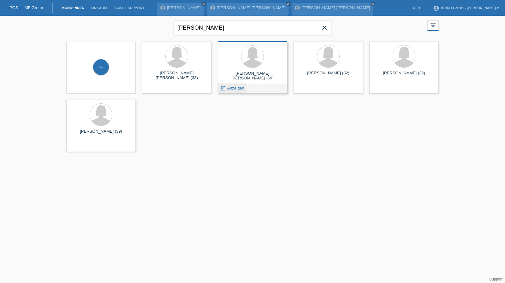
click at [229, 87] on span "Anzeigen" at bounding box center [235, 88] width 17 height 5
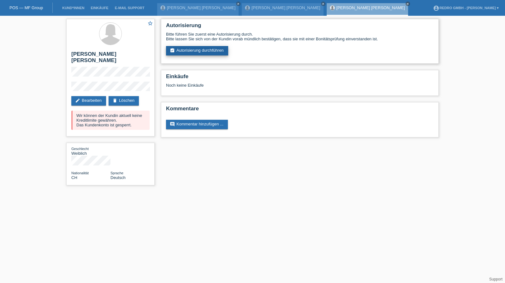
click at [180, 50] on link "assignment_turned_in Autorisierung durchführen" at bounding box center [197, 50] width 62 height 9
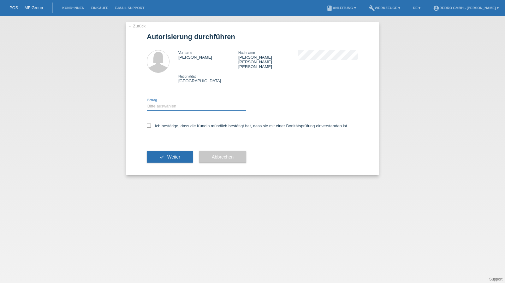
click at [170, 103] on select "Bitte auswählen CHF 1.00 - CHF 499.00 CHF 500.00 - CHF 1'999.00 CHF 2'000.00 - …" at bounding box center [196, 107] width 99 height 8
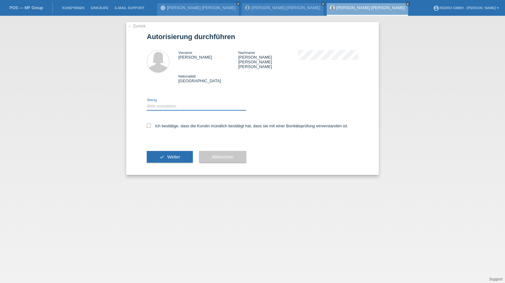
select select "1"
click at [147, 103] on select "Bitte auswählen CHF 1.00 - CHF 499.00 CHF 500.00 - CHF 1'999.00 CHF 2'000.00 - …" at bounding box center [196, 107] width 99 height 8
click at [166, 124] on label "Ich bestätige, dass die Kundin mündlich bestätigt hat, dass sie mit einer Bonit…" at bounding box center [247, 126] width 201 height 5
click at [151, 124] on input "Ich bestätige, dass die Kundin mündlich bestätigt hat, dass sie mit einer Bonit…" at bounding box center [149, 126] width 4 height 4
checkbox input "true"
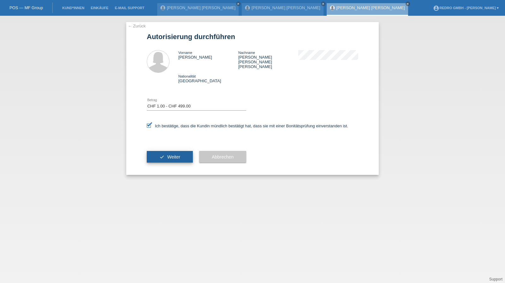
click at [172, 151] on button "check Weiter" at bounding box center [170, 157] width 46 height 12
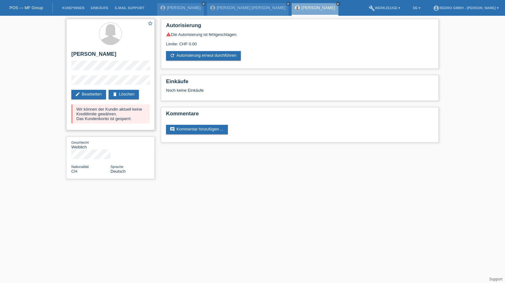
click at [81, 56] on h2 "[PERSON_NAME]" at bounding box center [110, 55] width 78 height 9
click at [81, 56] on h2 "[PERSON_NAME] [PERSON_NAME]" at bounding box center [110, 55] width 78 height 9
copy div "[PERSON_NAME] [PERSON_NAME]"
drag, startPoint x: 107, startPoint y: 81, endPoint x: 80, endPoint y: 79, distance: 27.2
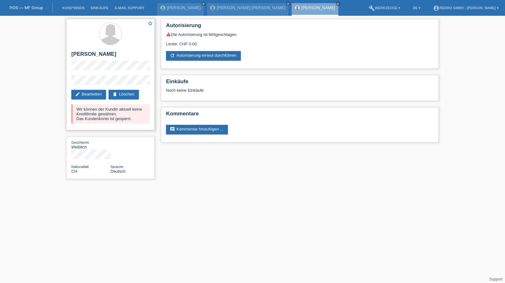
click at [80, 79] on div "star_border Marion Hefti Rodrigues Teixeira edit Bearbeiten delete Löschen Wir …" at bounding box center [110, 74] width 88 height 111
click at [59, 87] on div "star_border Marion Hefti Rodrigues Teixeira edit Bearbeiten delete Löschen Wir …" at bounding box center [252, 101] width 505 height 170
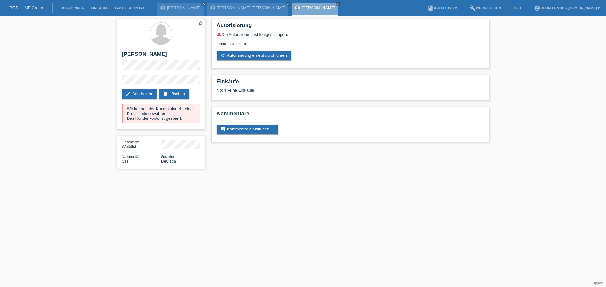
click at [74, 10] on li "Kund*innen" at bounding box center [73, 8] width 28 height 16
click at [74, 8] on link "Kund*innen" at bounding box center [73, 8] width 28 height 4
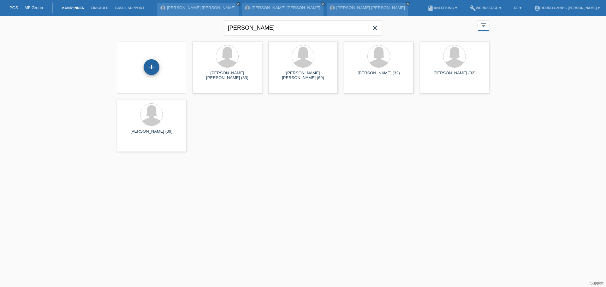
click at [145, 66] on div "+" at bounding box center [151, 67] width 15 height 11
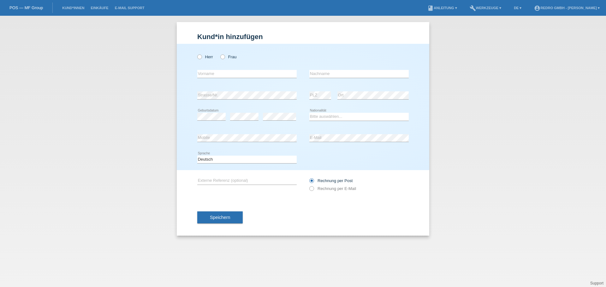
click at [213, 78] on icon at bounding box center [246, 78] width 99 height 0
click at [214, 70] on input "text" at bounding box center [246, 74] width 99 height 8
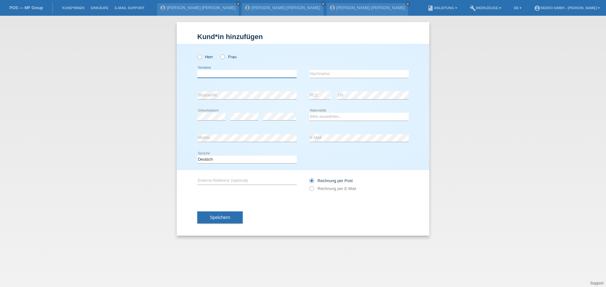
paste input "[PERSON_NAME]"
click at [239, 73] on input "[PERSON_NAME]" at bounding box center [246, 74] width 99 height 8
type input "[PERSON_NAME]"
paste input "Sala"
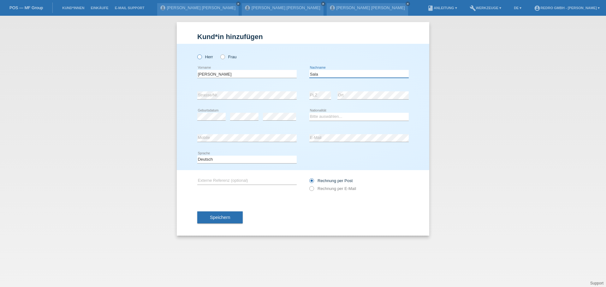
type input "Sala"
click at [196, 54] on icon at bounding box center [196, 54] width 0 height 0
click at [200, 57] on input "Herr" at bounding box center [199, 57] width 4 height 4
radio input "true"
select select "CH"
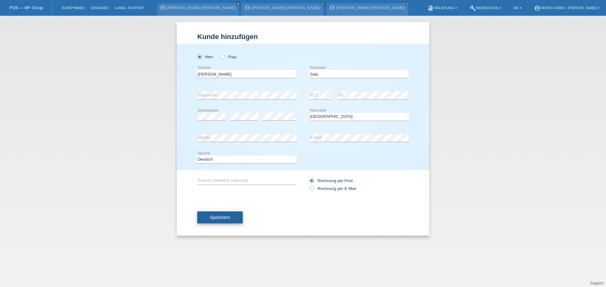
click at [221, 216] on span "Speichern" at bounding box center [220, 217] width 20 height 5
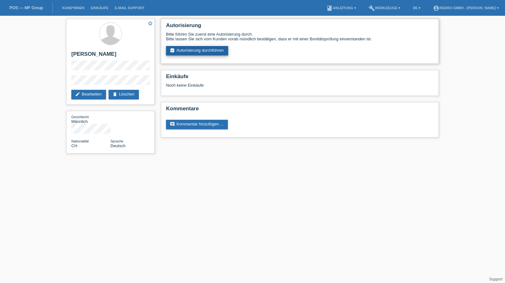
click at [187, 56] on div "Autorisierung Bitte führen Sie zuerst eine Autorisierung durch. Bitte lassen Si…" at bounding box center [300, 41] width 278 height 45
click at [190, 52] on link "assignment_turned_in Autorisierung durchführen" at bounding box center [197, 50] width 62 height 9
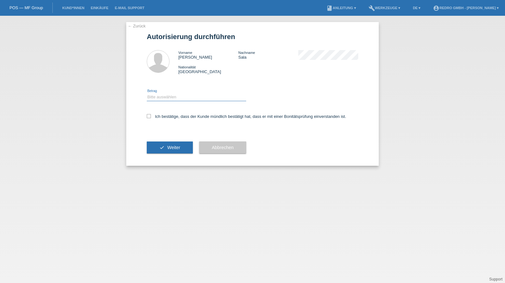
drag, startPoint x: 186, startPoint y: 98, endPoint x: 184, endPoint y: 101, distance: 3.7
click at [186, 98] on select "Bitte auswählen CHF 1.00 - CHF 499.00 CHF 500.00 - CHF 1'999.00 CHF 2'000.00 - …" at bounding box center [196, 97] width 99 height 8
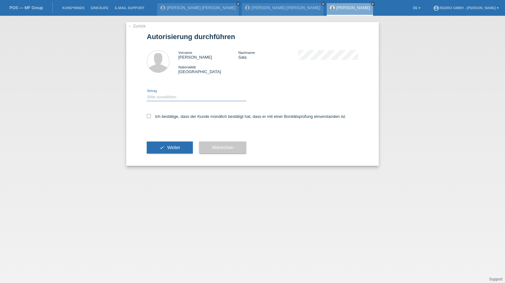
select select "1"
click at [147, 93] on select "Bitte auswählen CHF 1.00 - CHF 499.00 CHF 500.00 - CHF 1'999.00 CHF 2'000.00 - …" at bounding box center [196, 97] width 99 height 8
click at [174, 118] on label "Ich bestätige, dass der Kunde mündlich bestätigt hat, dass er mit einer Bonität…" at bounding box center [246, 116] width 199 height 5
click at [151, 118] on input "Ich bestätige, dass der Kunde mündlich bestätigt hat, dass er mit einer Bonität…" at bounding box center [149, 116] width 4 height 4
checkbox input "true"
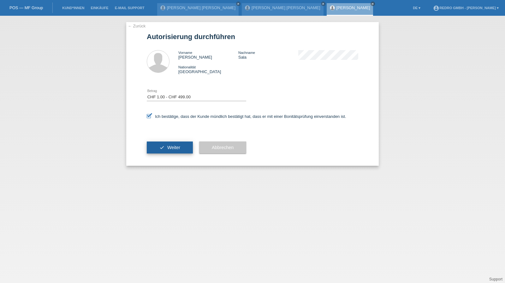
click at [170, 147] on span "Weiter" at bounding box center [173, 147] width 13 height 5
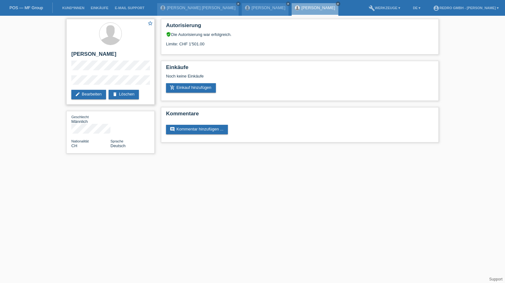
click at [98, 54] on h2 "[PERSON_NAME]" at bounding box center [110, 55] width 78 height 9
copy div "[PERSON_NAME]"
click at [64, 84] on div "star_border Sylvestre Sala edit Bearbeiten delete Löschen Geschlecht Männlich N…" at bounding box center [110, 88] width 95 height 144
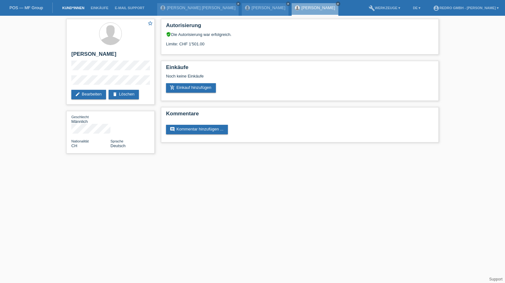
click at [78, 9] on link "Kund*innen" at bounding box center [73, 8] width 28 height 4
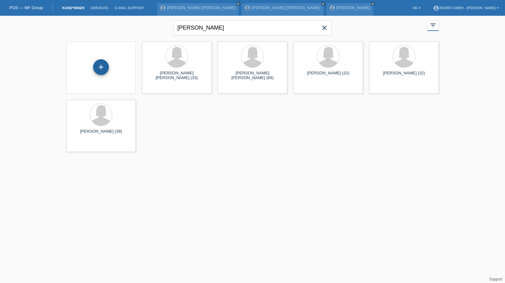
drag, startPoint x: 98, startPoint y: 68, endPoint x: 102, endPoint y: 67, distance: 4.5
click at [98, 68] on div "+" at bounding box center [100, 67] width 15 height 11
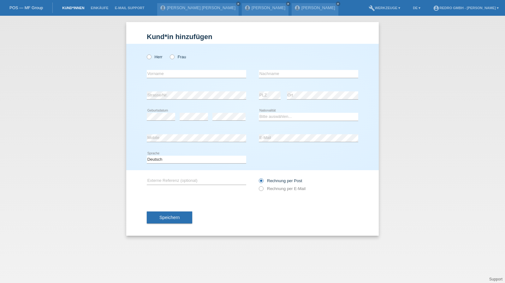
click at [76, 9] on link "Kund*innen" at bounding box center [73, 8] width 28 height 4
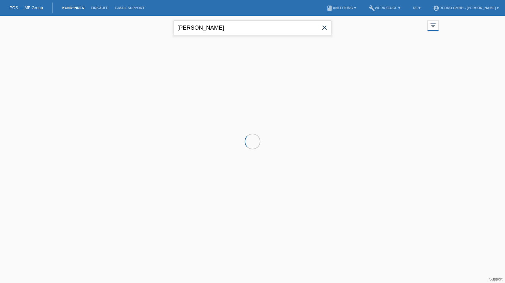
click at [218, 31] on input "[PERSON_NAME]" at bounding box center [253, 28] width 158 height 15
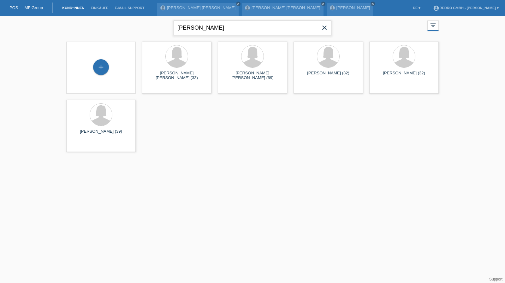
type input "[PERSON_NAME]"
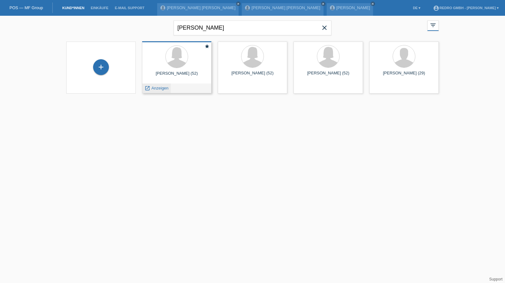
click at [160, 89] on span "Anzeigen" at bounding box center [159, 88] width 17 height 5
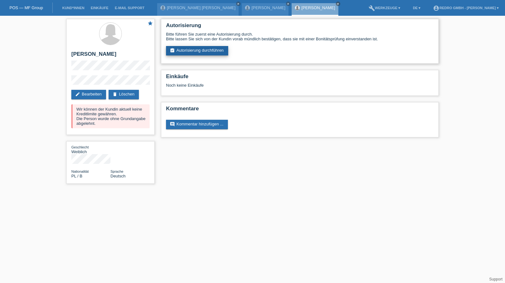
click at [186, 50] on link "assignment_turned_in Autorisierung durchführen" at bounding box center [197, 50] width 62 height 9
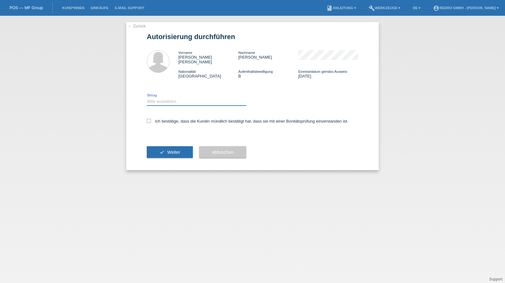
click at [164, 98] on select "Bitte auswählen CHF 1.00 - CHF 499.00 CHF 500.00 - CHF 1'999.00 CHF 2'000.00 - …" at bounding box center [196, 102] width 99 height 8
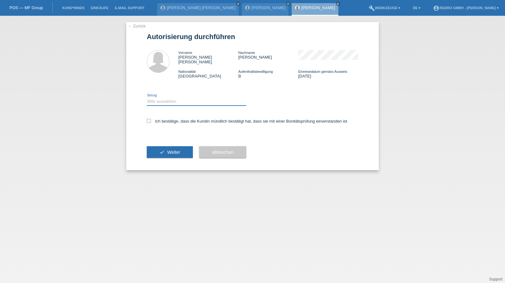
select select "1"
click at [147, 98] on select "Bitte auswählen CHF 1.00 - CHF 499.00 CHF 500.00 - CHF 1'999.00 CHF 2'000.00 - …" at bounding box center [196, 102] width 99 height 8
click at [160, 119] on label "Ich bestätige, dass die Kundin mündlich bestätigt hat, dass sie mit einer Bonit…" at bounding box center [247, 121] width 201 height 5
click at [151, 119] on input "Ich bestätige, dass die Kundin mündlich bestätigt hat, dass sie mit einer Bonit…" at bounding box center [149, 121] width 4 height 4
checkbox input "true"
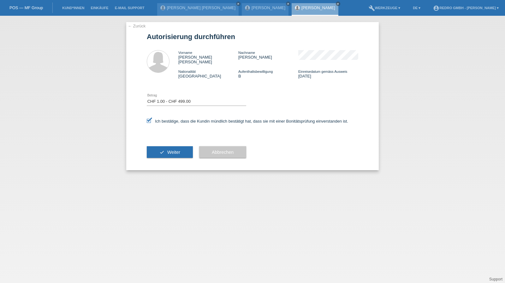
click at [156, 157] on div "check Weiter" at bounding box center [170, 152] width 46 height 37
click at [162, 151] on button "check Weiter" at bounding box center [170, 152] width 46 height 12
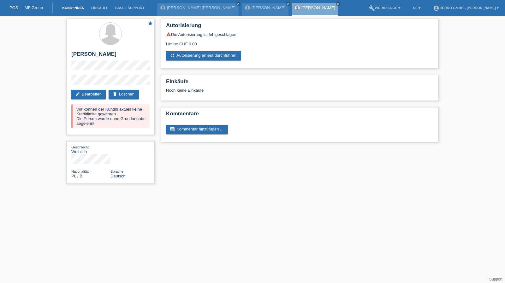
click at [71, 9] on link "Kund*innen" at bounding box center [73, 8] width 28 height 4
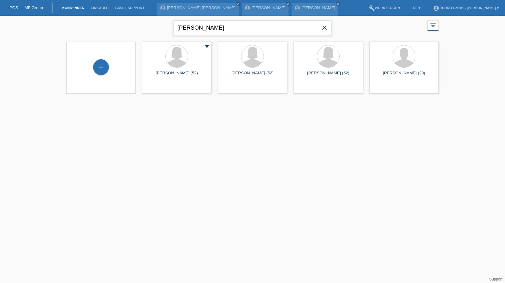
click at [223, 27] on input "fabisiak" at bounding box center [253, 28] width 158 height 15
paste input "Sadeghi"
type input "Sadeghi"
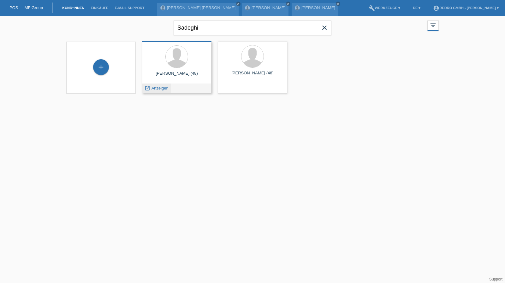
click at [157, 87] on span "Anzeigen" at bounding box center [159, 88] width 17 height 5
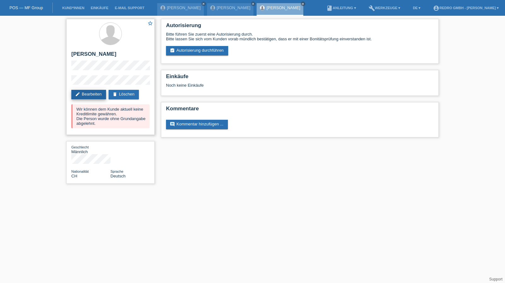
click at [81, 98] on link "edit Bearbeiten" at bounding box center [88, 94] width 35 height 9
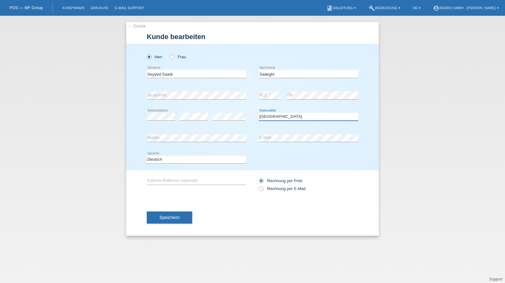
click at [289, 119] on select "Bitte auswählen... Schweiz Deutschland Liechtenstein Österreich ------------ Af…" at bounding box center [308, 117] width 99 height 8
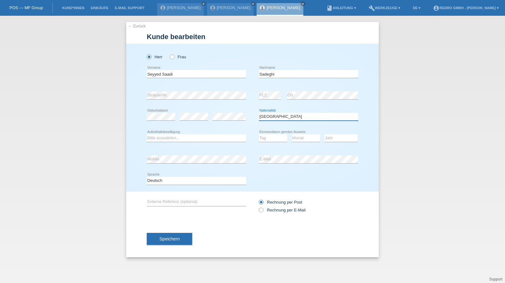
select select "IR"
select select "C"
select select "28"
select select "02"
select select "2008"
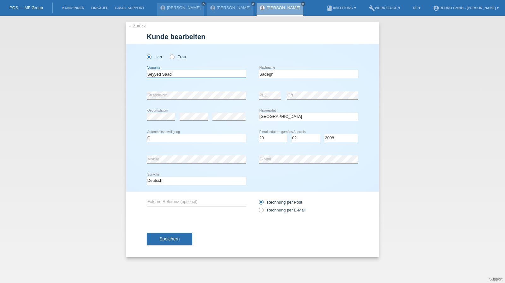
click at [203, 73] on input "Seyyed Saadi" at bounding box center [196, 74] width 99 height 8
paste input "Seyyed"
click at [215, 74] on input "Seyyed Seyyed Saadi" at bounding box center [196, 74] width 99 height 8
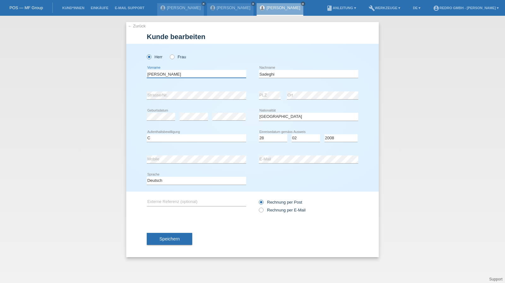
click at [215, 74] on input "Seyyed Seyyed Saadi" at bounding box center [196, 74] width 99 height 8
paste input "text"
type input "Seyyed Saadi"
click at [164, 239] on span "Speichern" at bounding box center [169, 239] width 20 height 5
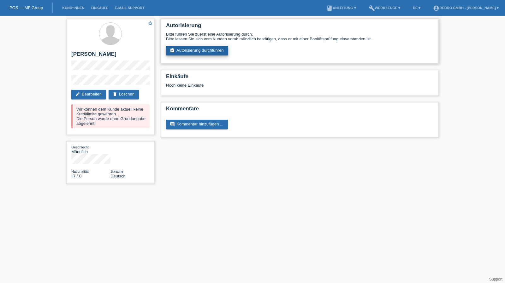
click at [179, 50] on link "assignment_turned_in Autorisierung durchführen" at bounding box center [197, 50] width 62 height 9
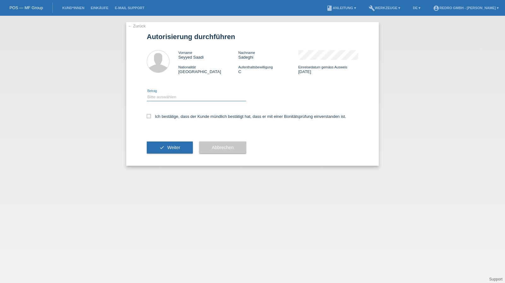
click at [175, 100] on select "Bitte auswählen CHF 1.00 - CHF 499.00 CHF 500.00 - CHF 1'999.00 CHF 2'000.00 - …" at bounding box center [196, 97] width 99 height 8
select select "1"
click at [147, 93] on select "Bitte auswählen CHF 1.00 - CHF 499.00 CHF 500.00 - CHF 1'999.00 CHF 2'000.00 - …" at bounding box center [196, 97] width 99 height 8
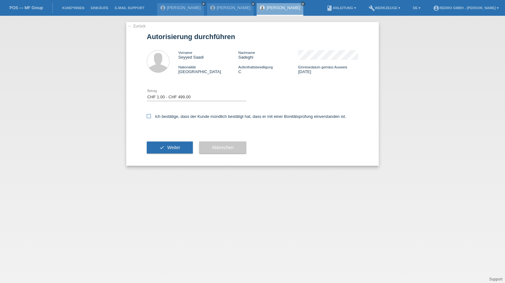
click at [168, 118] on label "Ich bestätige, dass der Kunde mündlich bestätigt hat, dass er mit einer Bonität…" at bounding box center [246, 116] width 199 height 5
click at [151, 118] on input "Ich bestätige, dass der Kunde mündlich bestätigt hat, dass er mit einer Bonität…" at bounding box center [149, 116] width 4 height 4
checkbox input "true"
click at [167, 147] on span "Weiter" at bounding box center [173, 147] width 13 height 5
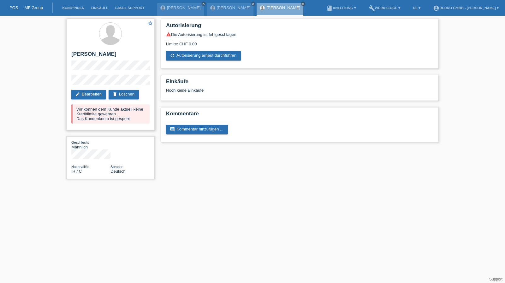
click at [91, 54] on h2 "[PERSON_NAME]" at bounding box center [110, 55] width 78 height 9
copy div "[PERSON_NAME]"
click at [104, 74] on div "star_border Seyyed Saadi Sadeghi edit Bearbeiten delete Löschen Wir können dem …" at bounding box center [110, 74] width 88 height 111
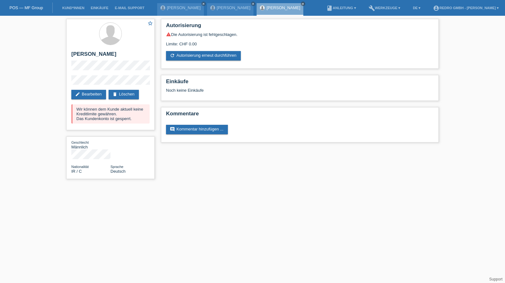
click at [59, 82] on div "star_border Seyyed Saadi Sadeghi edit Bearbeiten delete Löschen Wir können dem …" at bounding box center [252, 101] width 505 height 170
click at [74, 9] on link "Kund*innen" at bounding box center [73, 8] width 28 height 4
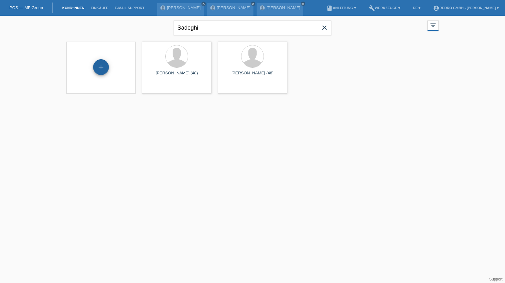
click at [97, 68] on div "+" at bounding box center [101, 67] width 16 height 16
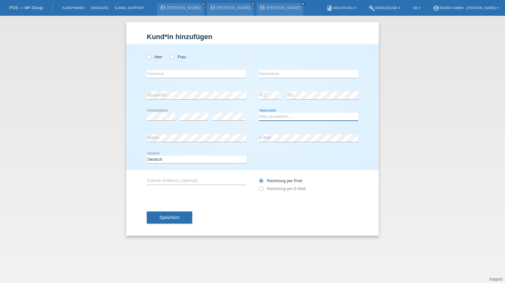
click at [280, 117] on select "Bitte auswählen... Schweiz Deutschland Liechtenstein Österreich ------------ Af…" at bounding box center [308, 117] width 99 height 8
select select "AF"
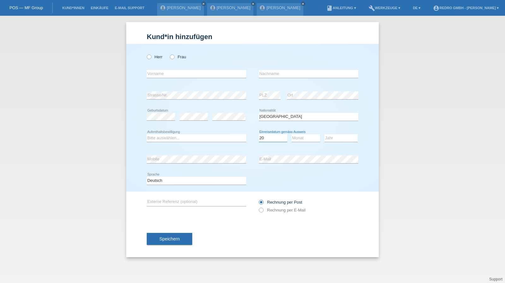
select select "24"
select select "09"
select select "2019"
click at [157, 55] on label "Herr" at bounding box center [155, 57] width 16 height 5
click at [151, 55] on input "Herr" at bounding box center [149, 57] width 4 height 4
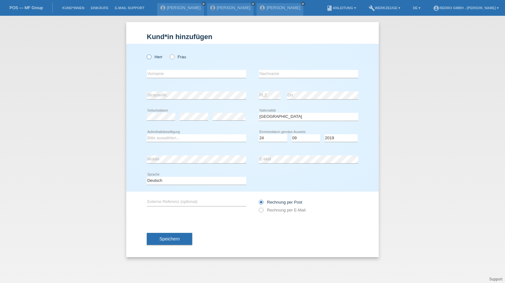
radio input "true"
click at [158, 75] on input "text" at bounding box center [196, 74] width 99 height 8
type input "[PERSON_NAME]"
type input "Mvilongo"
select select "CM"
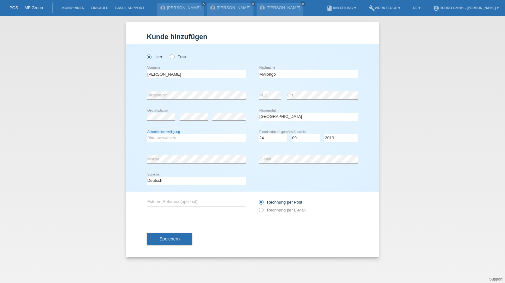
select select "B"
click at [172, 180] on select "Deutsch Français Italiano English" at bounding box center [196, 181] width 99 height 8
select select "fr"
click at [147, 177] on select "Deutsch Français Italiano English" at bounding box center [196, 181] width 99 height 8
click at [187, 240] on button "Speichern" at bounding box center [169, 239] width 45 height 12
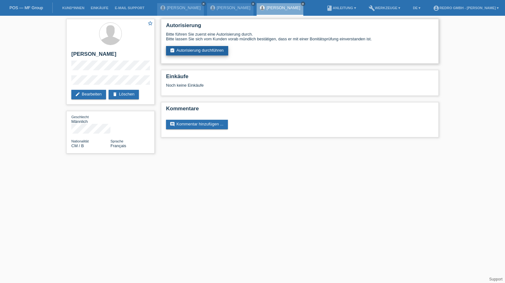
click at [193, 49] on link "assignment_turned_in Autorisierung durchführen" at bounding box center [197, 50] width 62 height 9
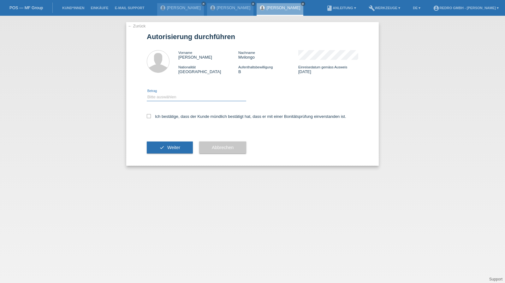
click at [171, 94] on select "Bitte auswählen CHF 1.00 - CHF 499.00 CHF 500.00 - CHF 1'999.00 CHF 2'000.00 - …" at bounding box center [196, 97] width 99 height 8
select select "1"
click at [147, 93] on select "Bitte auswählen CHF 1.00 - CHF 499.00 CHF 500.00 - CHF 1'999.00 CHF 2'000.00 - …" at bounding box center [196, 97] width 99 height 8
click at [170, 115] on label "Ich bestätige, dass der Kunde mündlich bestätigt hat, dass er mit einer Bonität…" at bounding box center [246, 116] width 199 height 5
click at [151, 115] on input "Ich bestätige, dass der Kunde mündlich bestätigt hat, dass er mit einer Bonität…" at bounding box center [149, 116] width 4 height 4
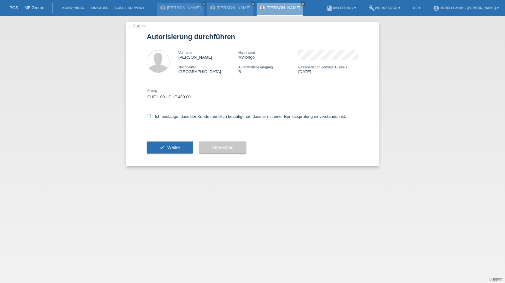
checkbox input "true"
click at [167, 145] on span "Weiter" at bounding box center [173, 147] width 13 height 5
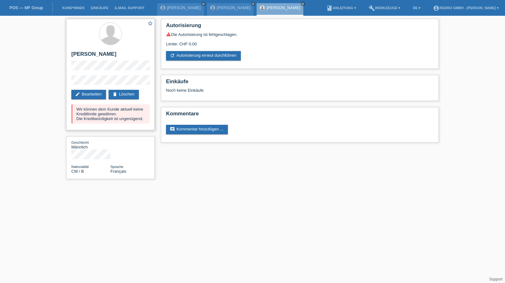
click at [119, 56] on h2 "[PERSON_NAME]" at bounding box center [110, 55] width 78 height 9
copy h2 "Mvilongo"
click at [115, 54] on h2 "[PERSON_NAME]" at bounding box center [110, 55] width 78 height 9
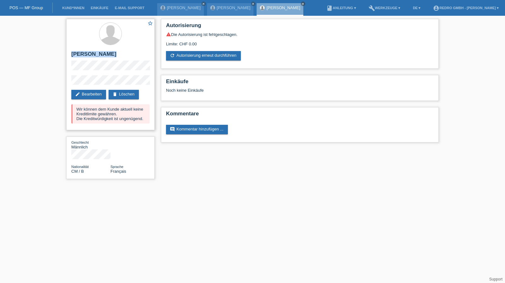
click at [115, 54] on h2 "[PERSON_NAME]" at bounding box center [110, 55] width 78 height 9
click at [80, 75] on div "star_border [PERSON_NAME] edit Bearbeiten delete Löschen Wir können dem Kunde a…" at bounding box center [110, 74] width 88 height 111
click at [64, 83] on div "star_border [PERSON_NAME] edit Bearbeiten delete Löschen Wir können dem Kunde a…" at bounding box center [110, 101] width 95 height 170
